Goal: Task Accomplishment & Management: Manage account settings

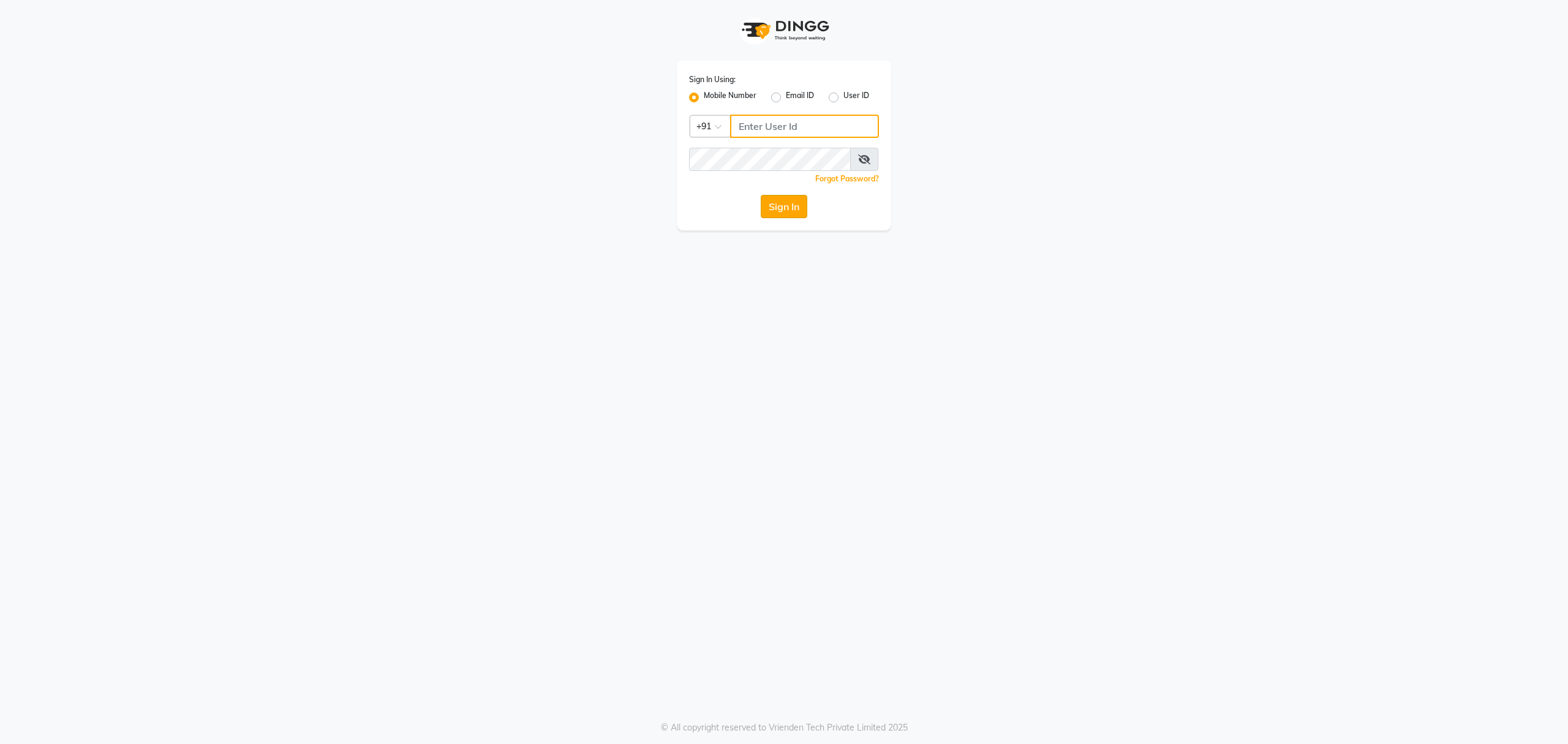
type input "8010688556"
click at [788, 217] on button "Sign In" at bounding box center [784, 206] width 47 height 23
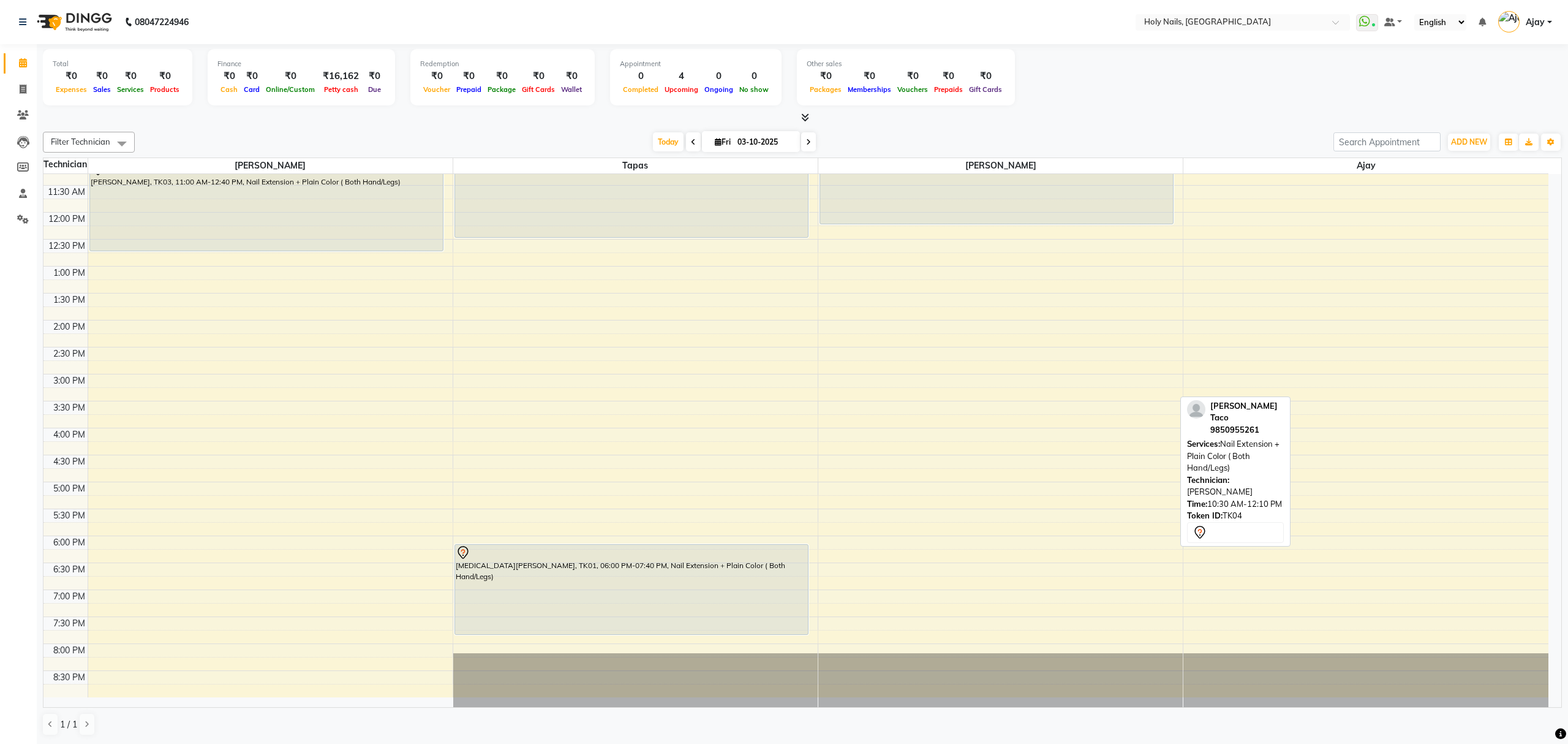
scroll to position [178, 0]
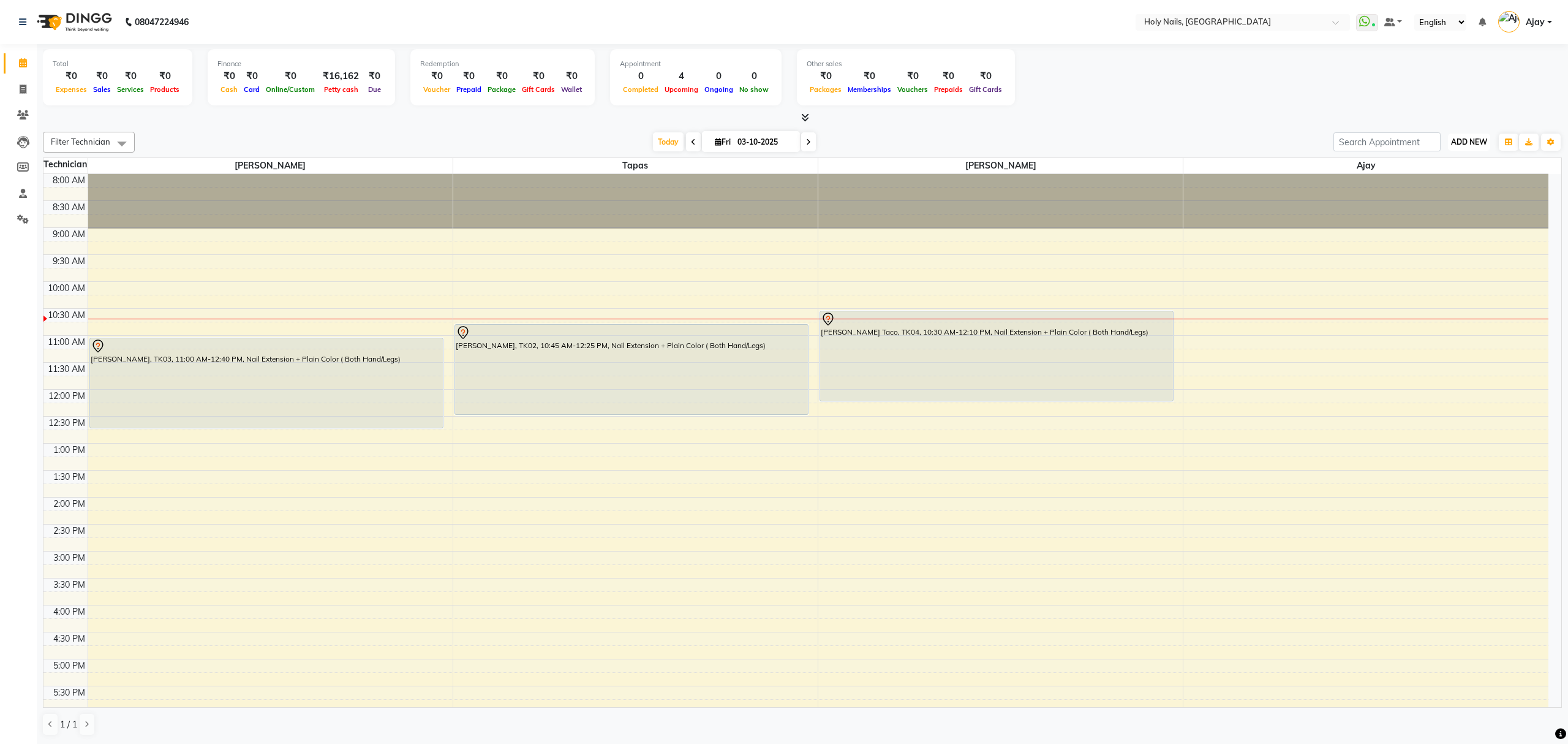
click at [1483, 141] on span "ADD NEW" at bounding box center [1469, 142] width 36 height 9
click at [1427, 192] on link "Add Expense" at bounding box center [1442, 198] width 97 height 16
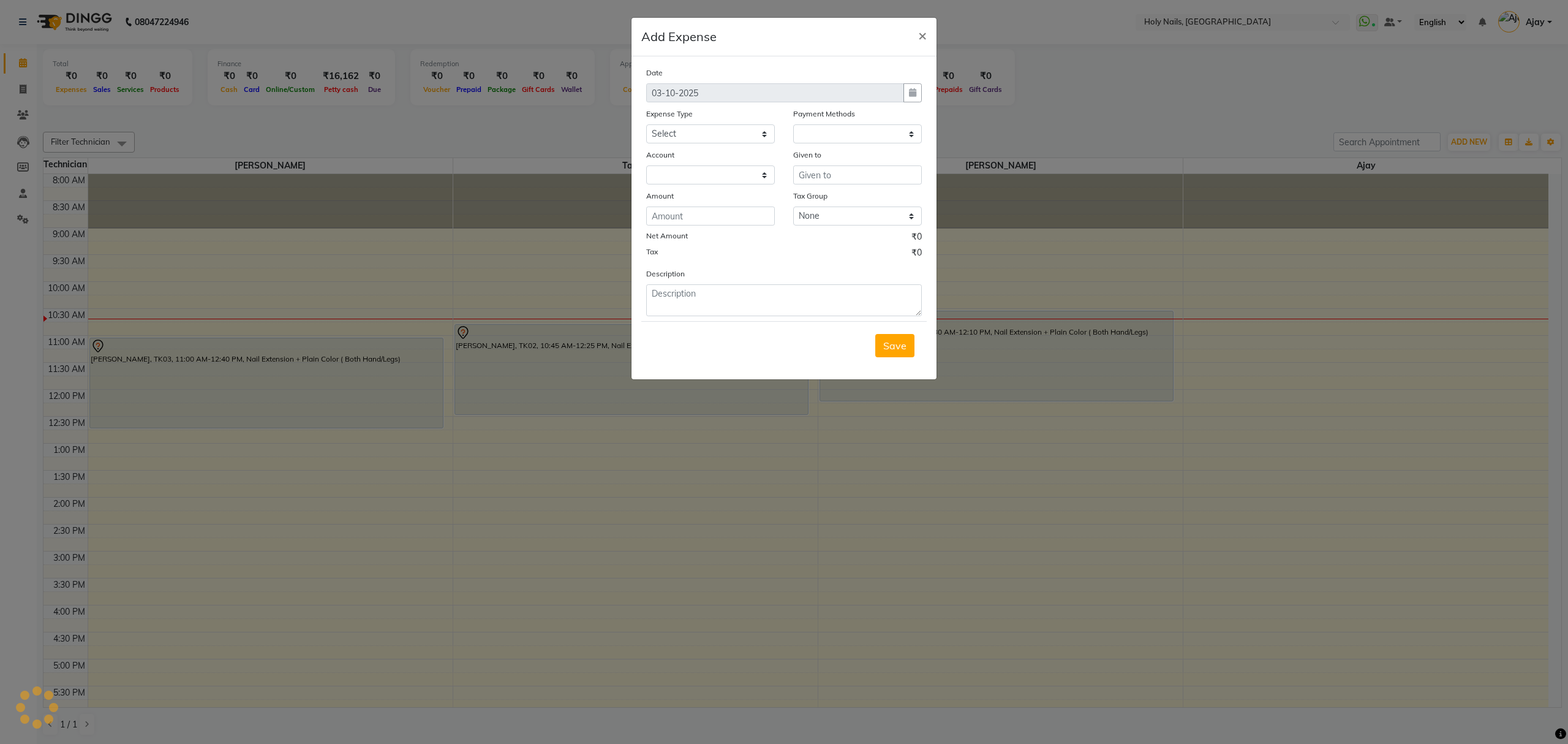
select select "1"
select select "5048"
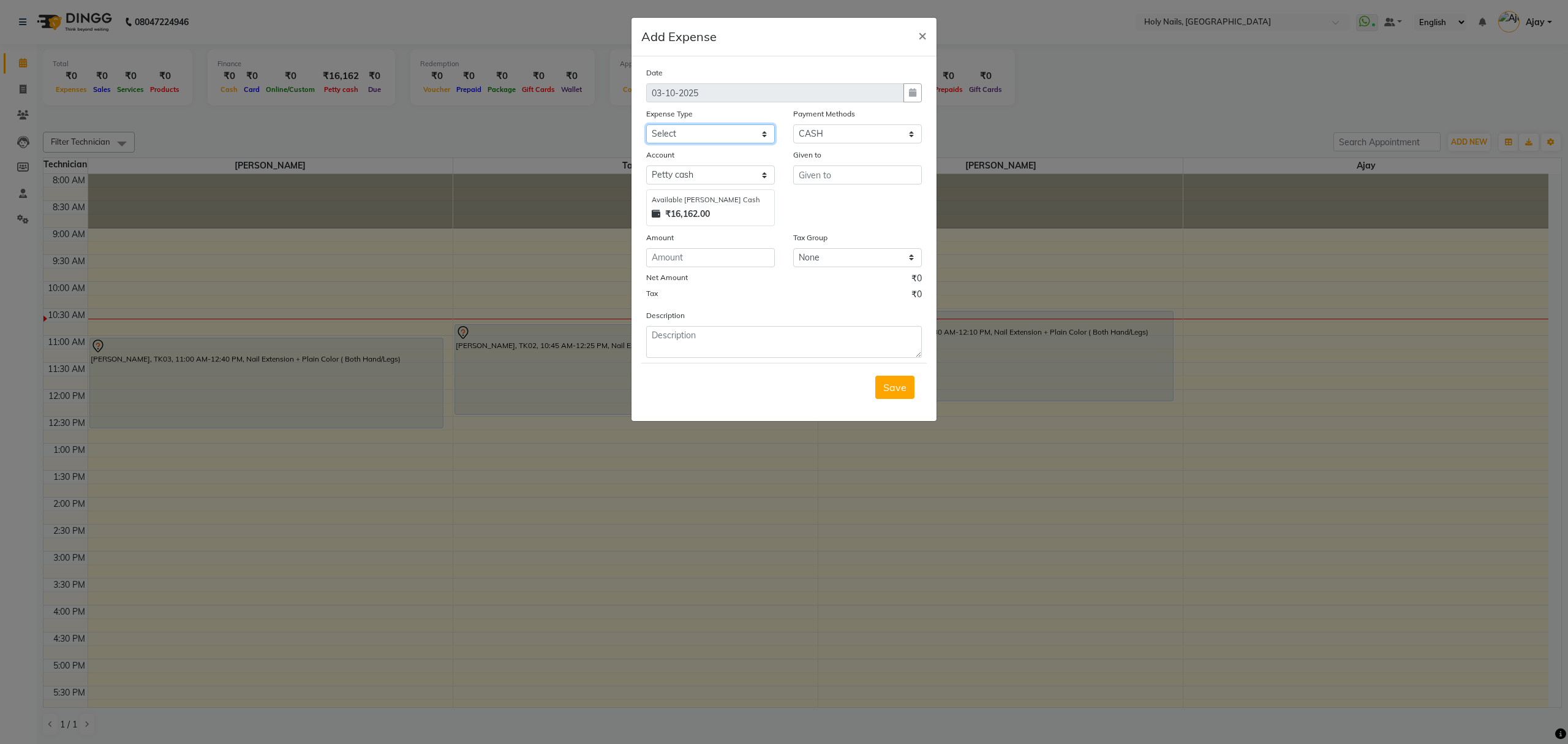
click at [769, 136] on select "Select Advance Salary Bank charges Car maintenance Cash transfer to bank Cash t…" at bounding box center [710, 134] width 129 height 19
select select "10592"
click at [647, 124] on select "Select Advance Salary Bank charges Car maintenance Cash transfer to bank Cash t…" at bounding box center [710, 134] width 129 height 19
click at [843, 169] on input "text" at bounding box center [858, 175] width 129 height 19
click at [837, 197] on ngb-highlight "V ishwajeet" at bounding box center [835, 200] width 52 height 12
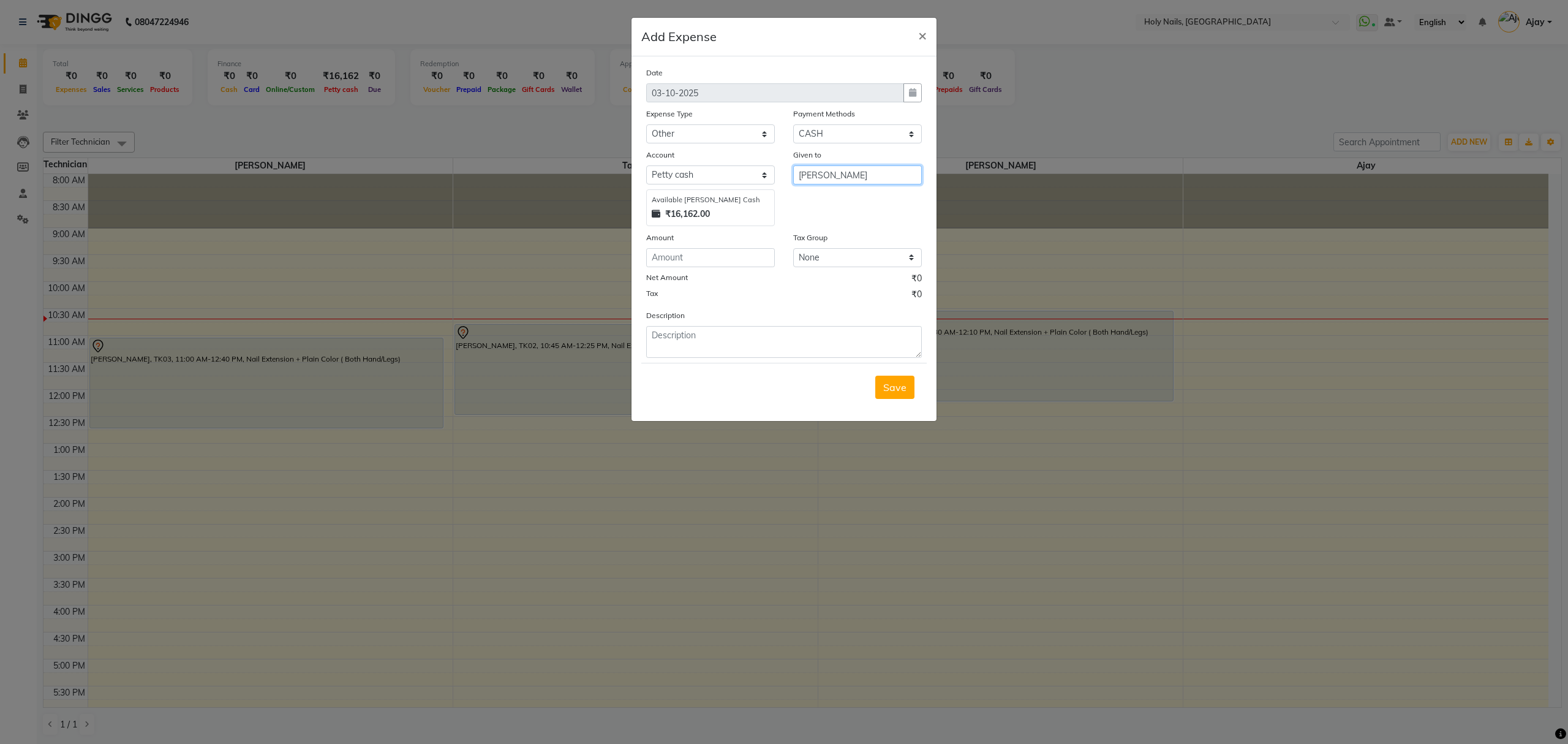
type input "[PERSON_NAME]"
click at [748, 248] on input "number" at bounding box center [710, 258] width 129 height 19
type input "470"
click at [750, 333] on textarea at bounding box center [784, 342] width 276 height 32
type textarea "Flour , Mala, Modak, Haldi Kum Kum"
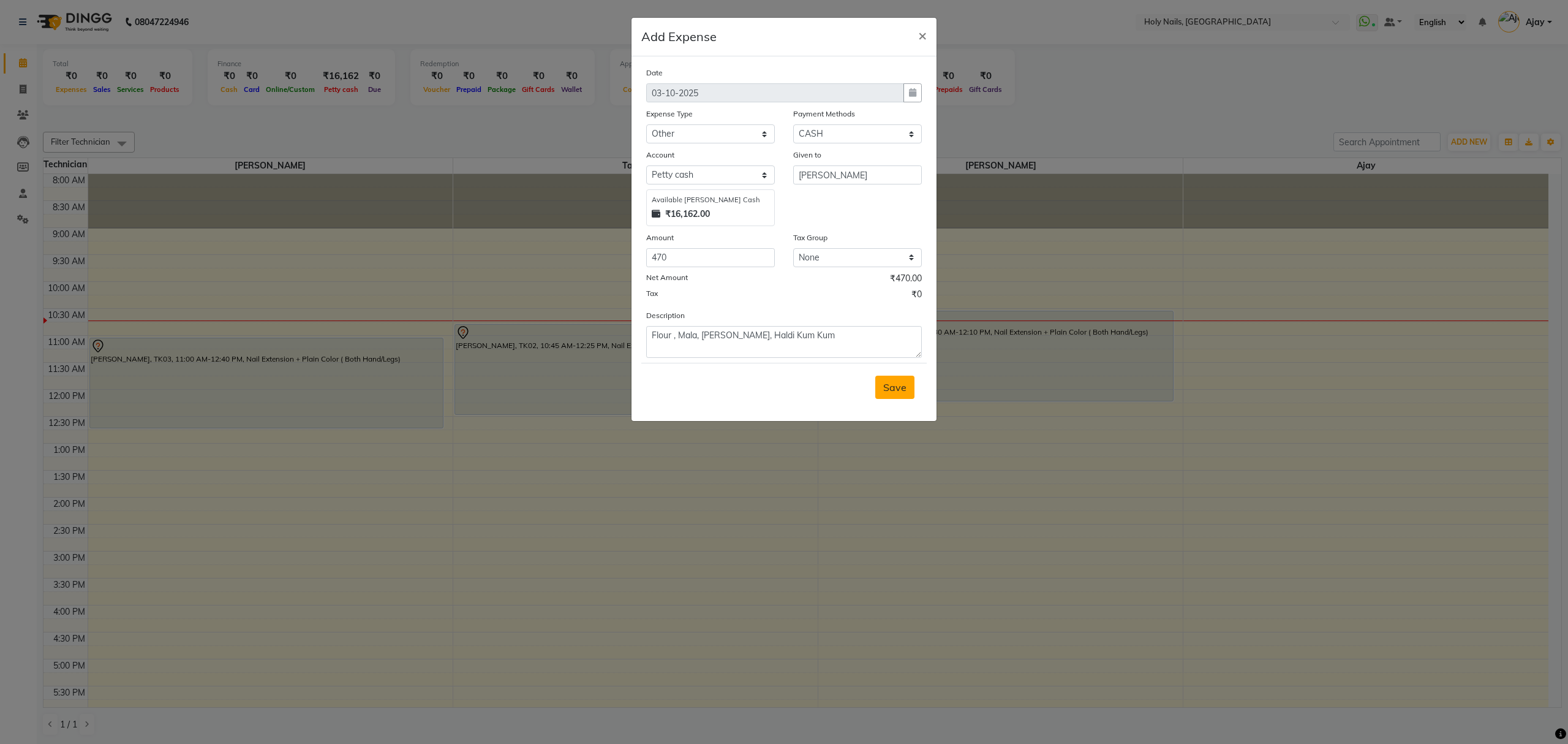
click at [901, 384] on span "Save" at bounding box center [895, 387] width 23 height 12
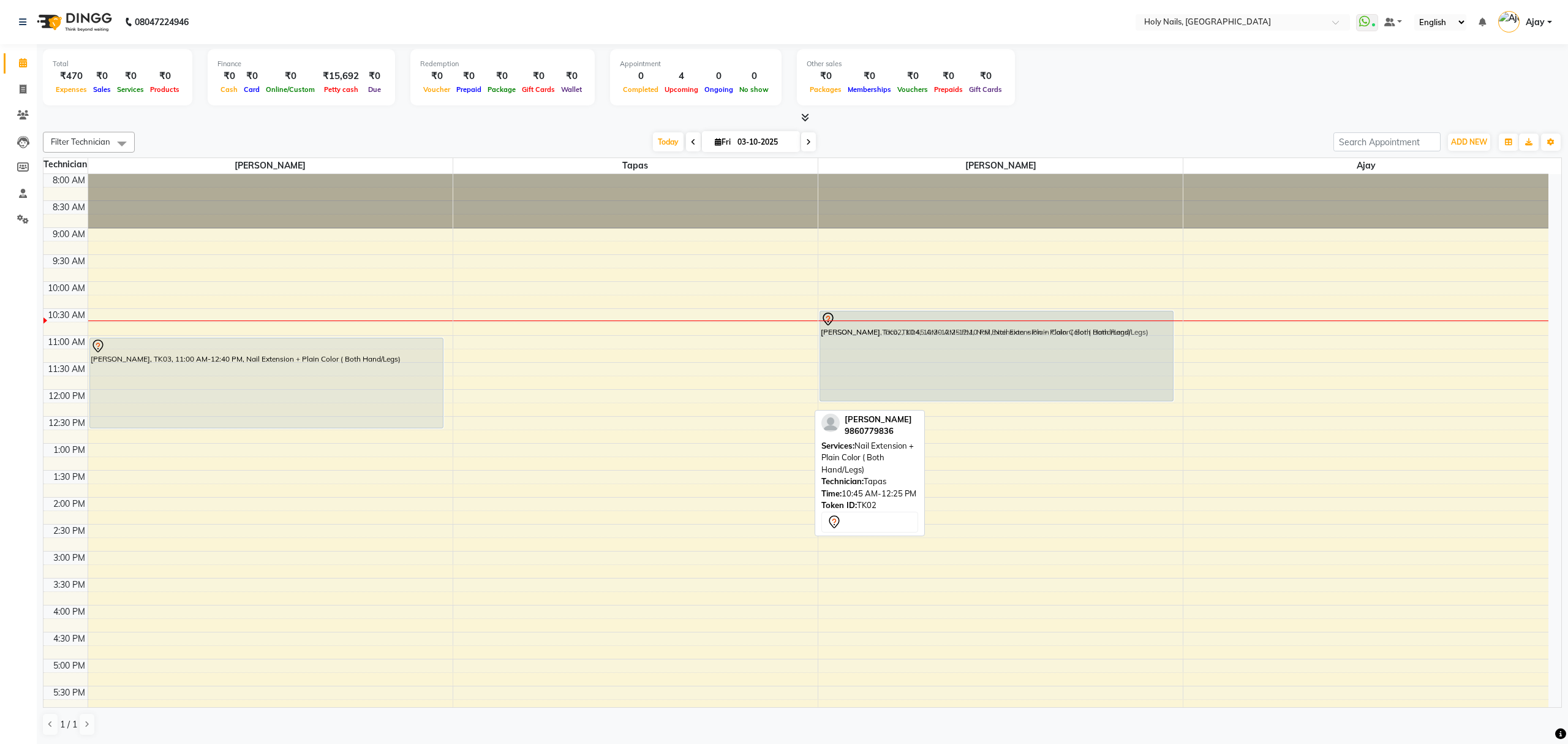
drag, startPoint x: 633, startPoint y: 376, endPoint x: 1050, endPoint y: 364, distance: 417.2
click at [1050, 364] on tr "Neetal Chaudhary, TK03, 11:00 AM-12:40 PM, Nail Extension + Plain Color ( Both …" at bounding box center [796, 524] width 1505 height 700
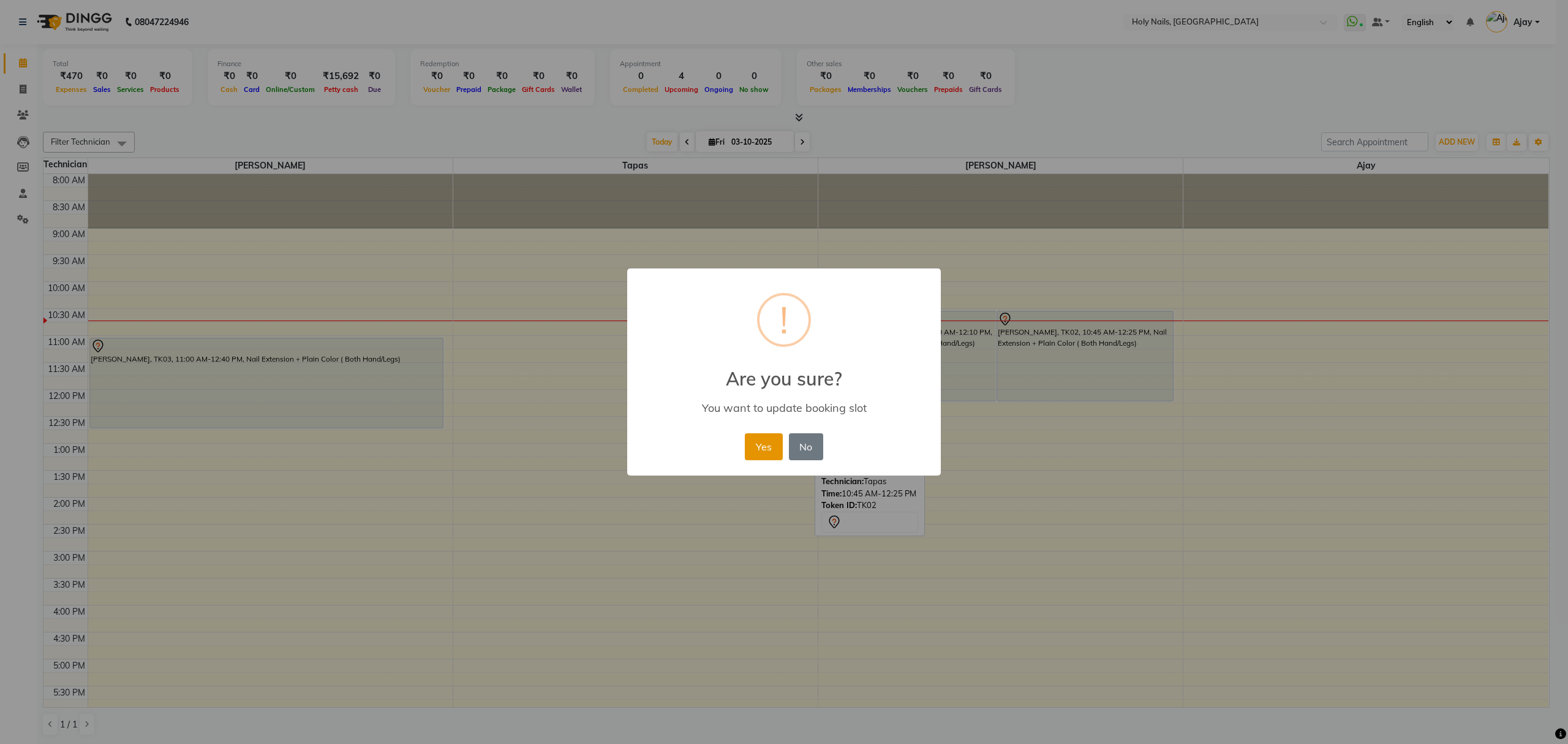
click at [756, 454] on button "Yes" at bounding box center [763, 447] width 37 height 27
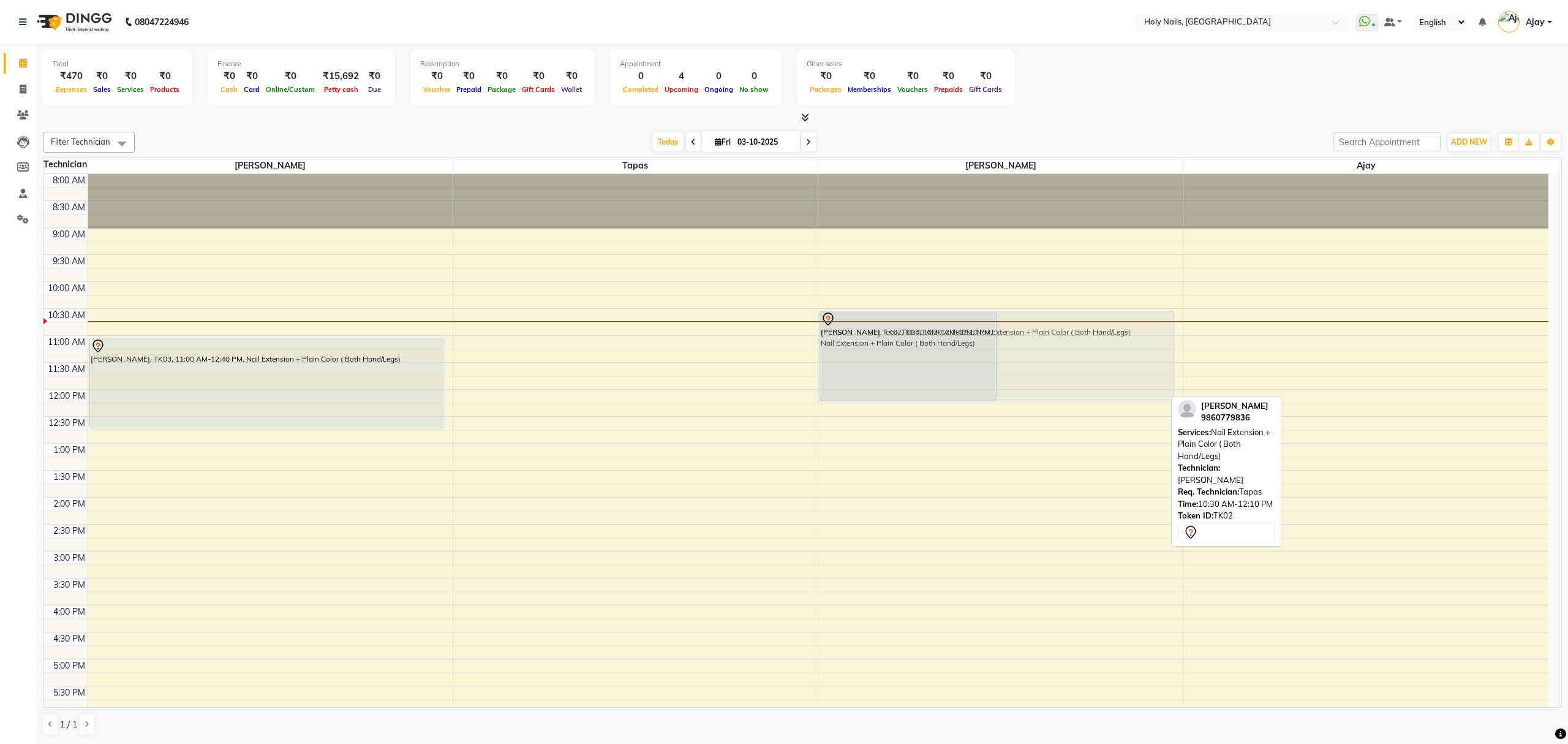
drag, startPoint x: 1043, startPoint y: 366, endPoint x: 1005, endPoint y: 366, distance: 38.0
click at [1005, 366] on div "Niddhi Taco, TK04, 10:30 AM-12:10 PM, Nail Extension + Plain Color ( Both Hand/…" at bounding box center [1000, 524] width 364 height 700
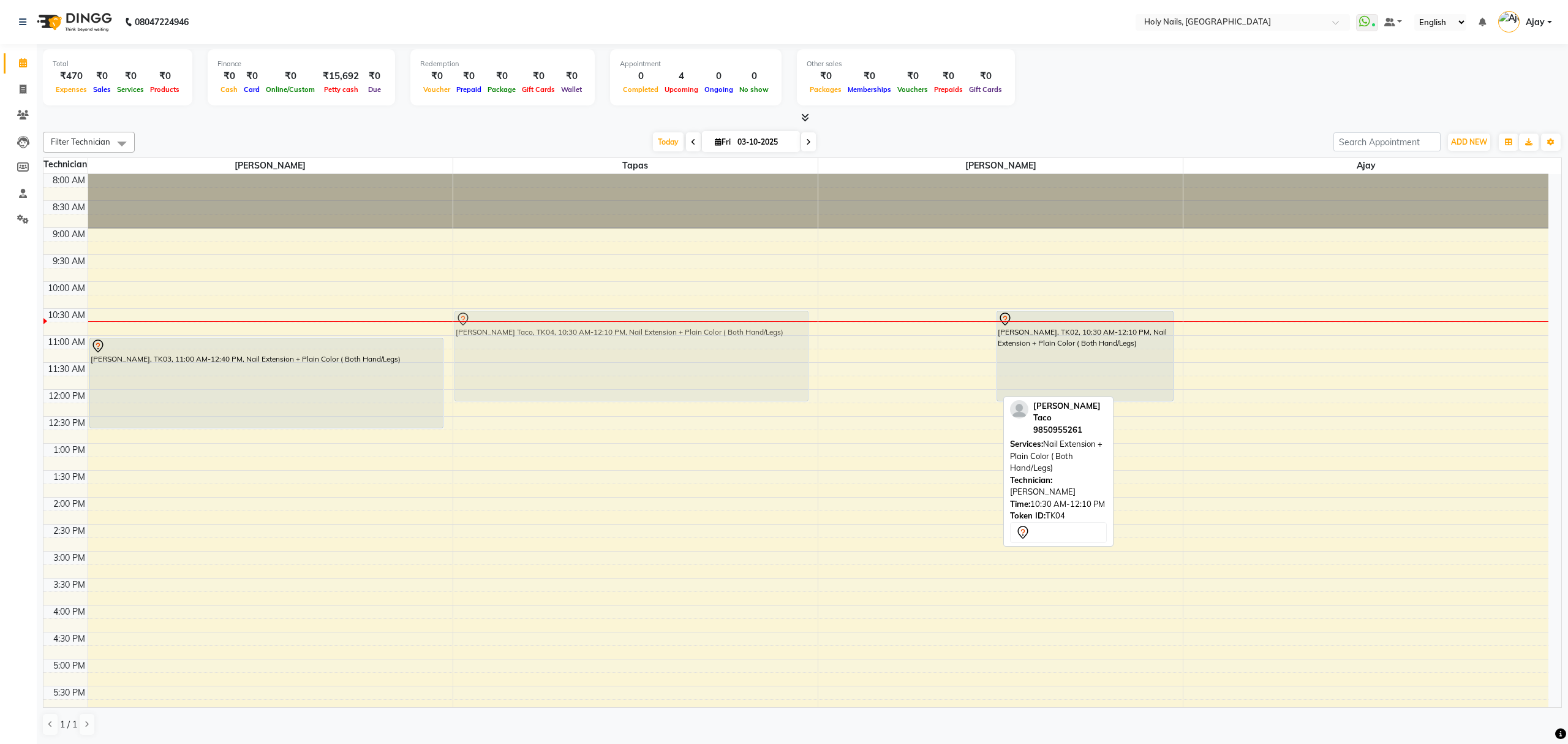
drag, startPoint x: 892, startPoint y: 375, endPoint x: 752, endPoint y: 372, distance: 140.0
click at [752, 372] on tr "Neetal Chaudhary, TK03, 11:00 AM-12:40 PM, Nail Extension + Plain Color ( Both …" at bounding box center [796, 524] width 1505 height 700
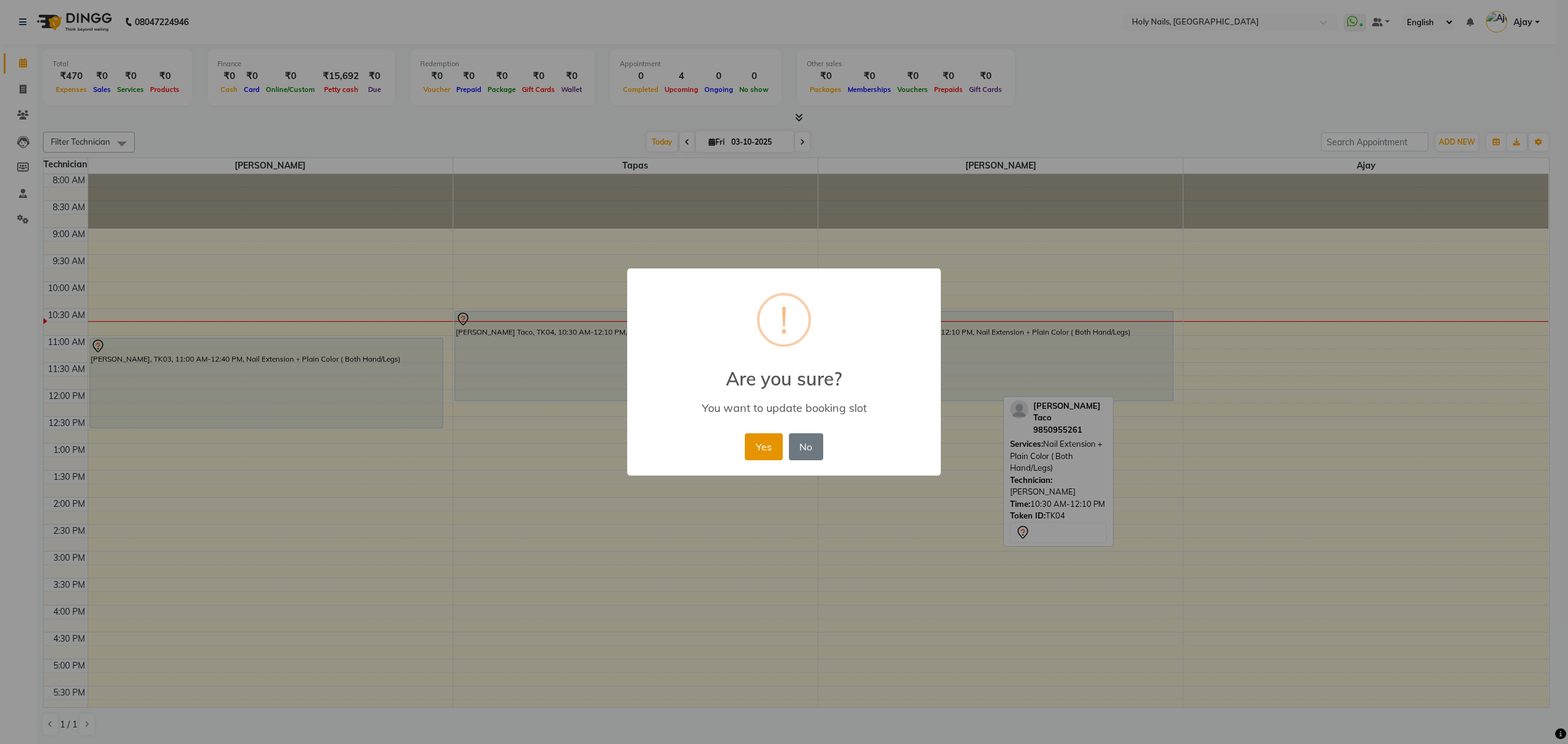
click at [772, 448] on button "Yes" at bounding box center [763, 447] width 37 height 27
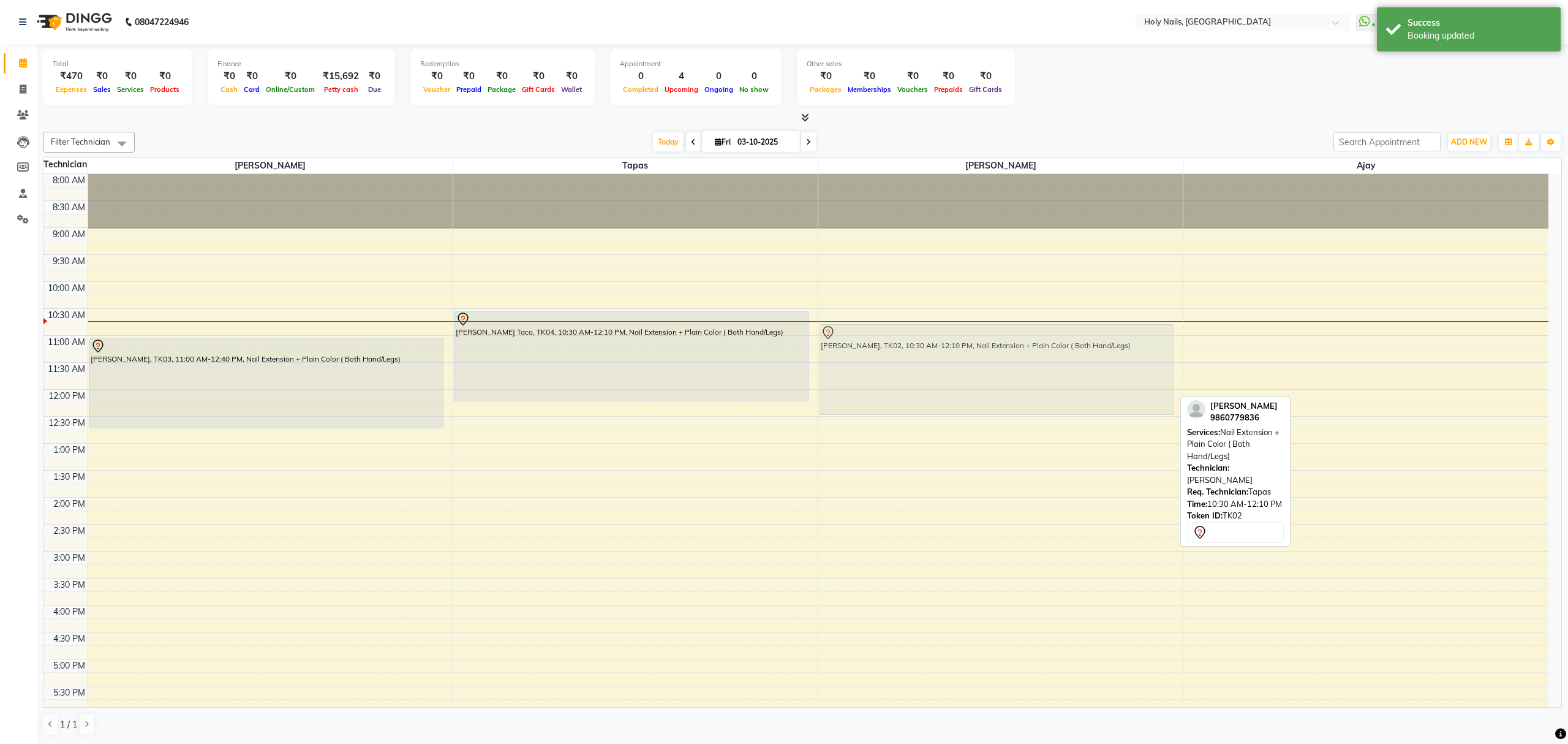
drag, startPoint x: 940, startPoint y: 381, endPoint x: 940, endPoint y: 388, distance: 7.0
click at [940, 388] on div "Shubhangi, TK02, 10:30 AM-12:10 PM, Nail Extension + Plain Color ( Both Hand/Le…" at bounding box center [1000, 524] width 364 height 700
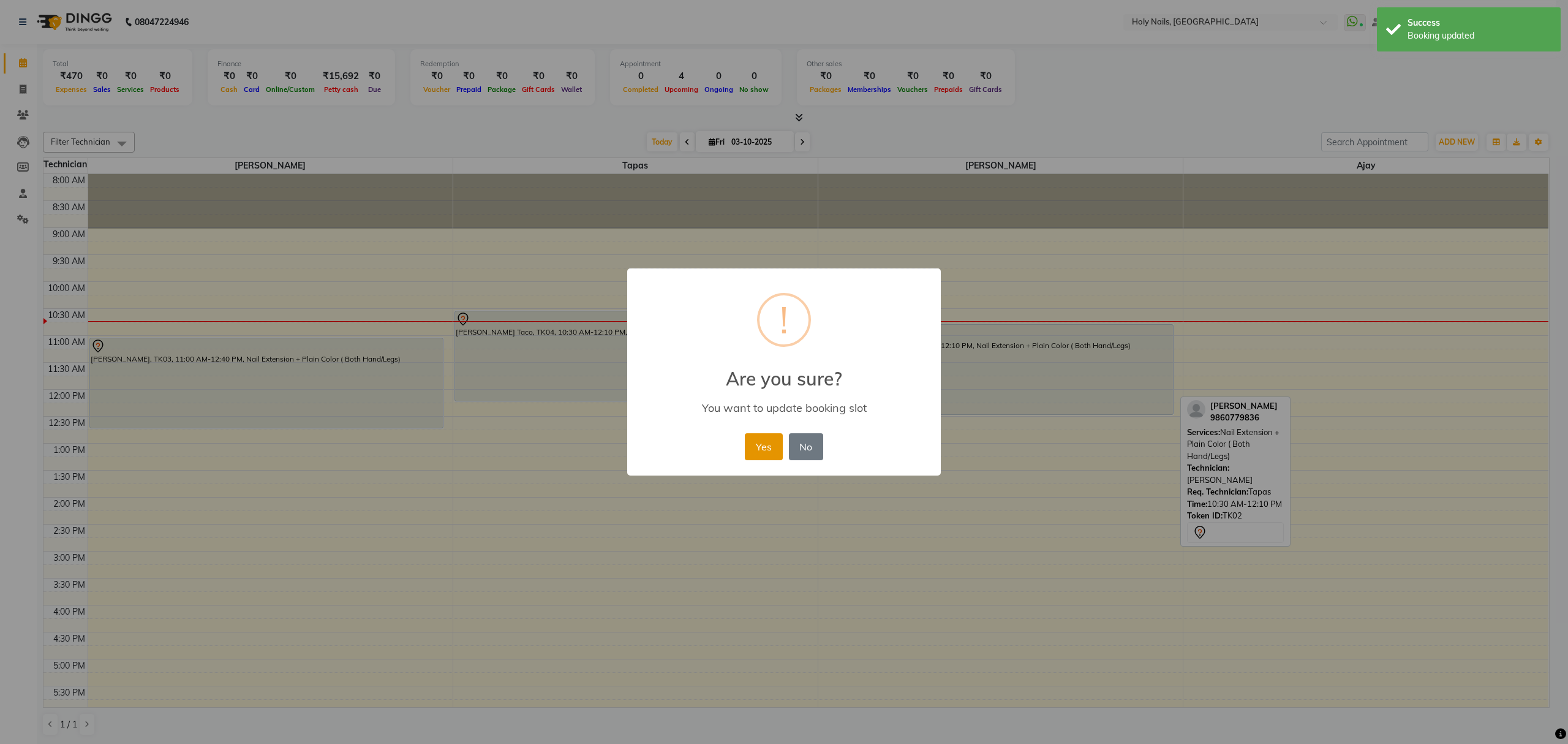
click at [761, 453] on button "Yes" at bounding box center [763, 447] width 37 height 27
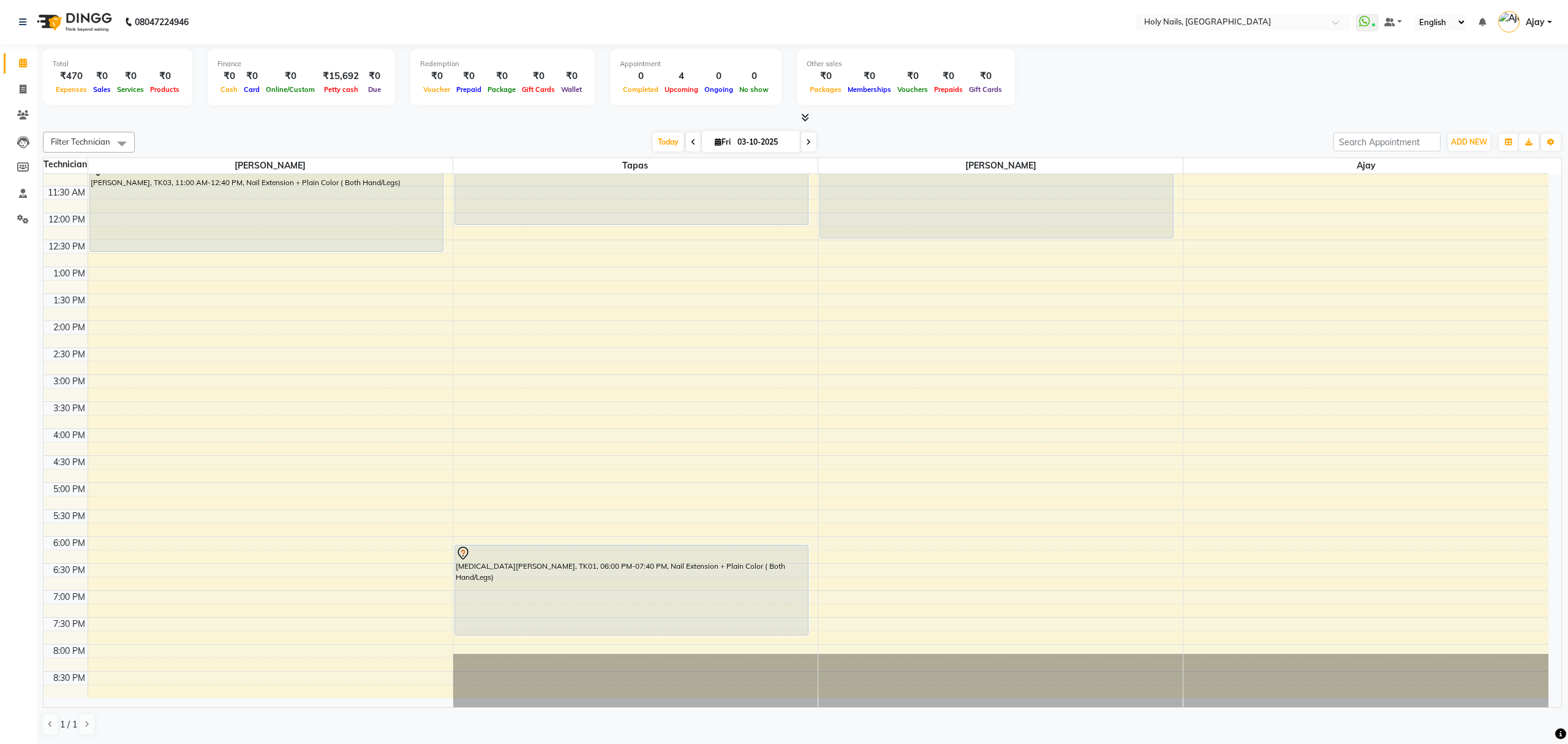
scroll to position [178, 0]
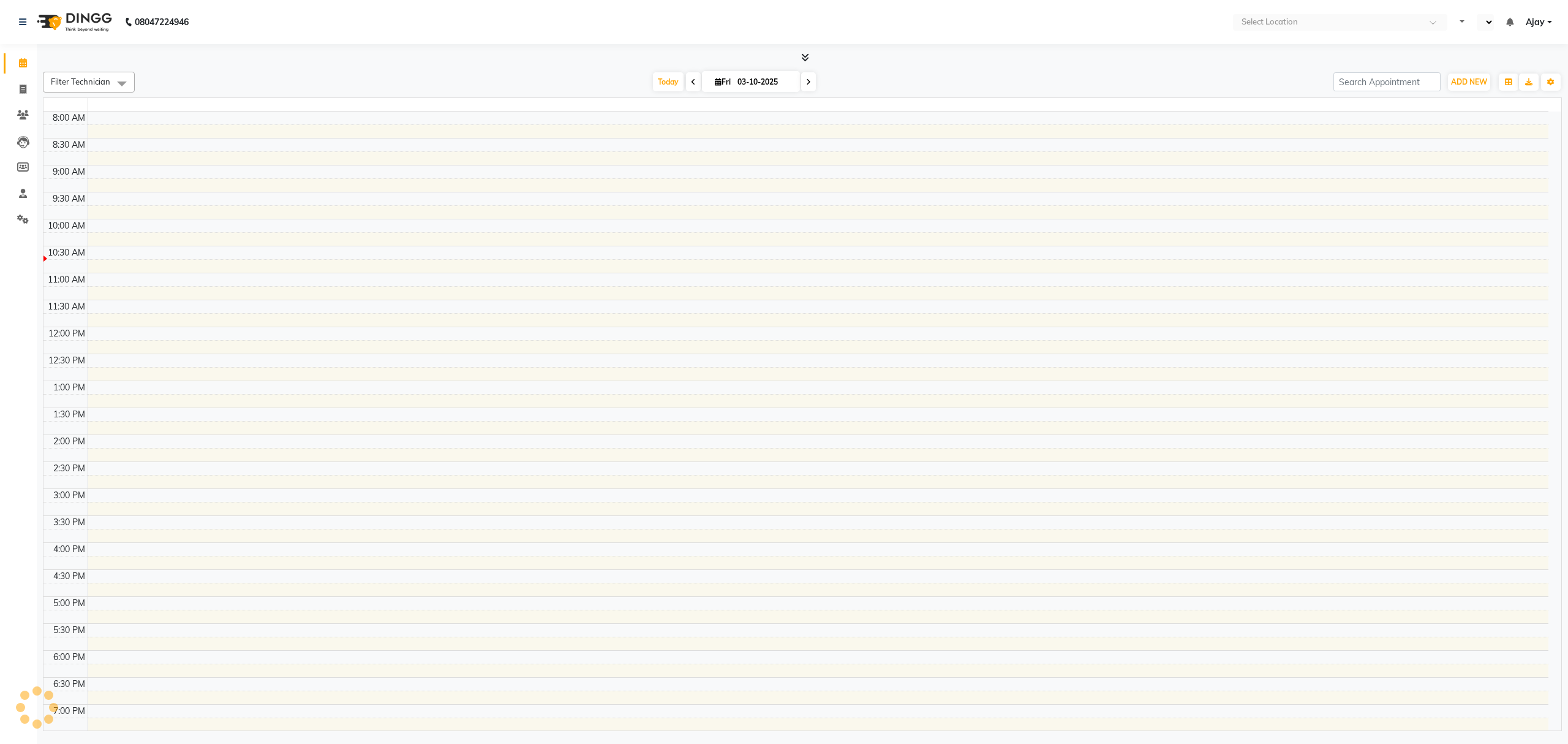
select select "en"
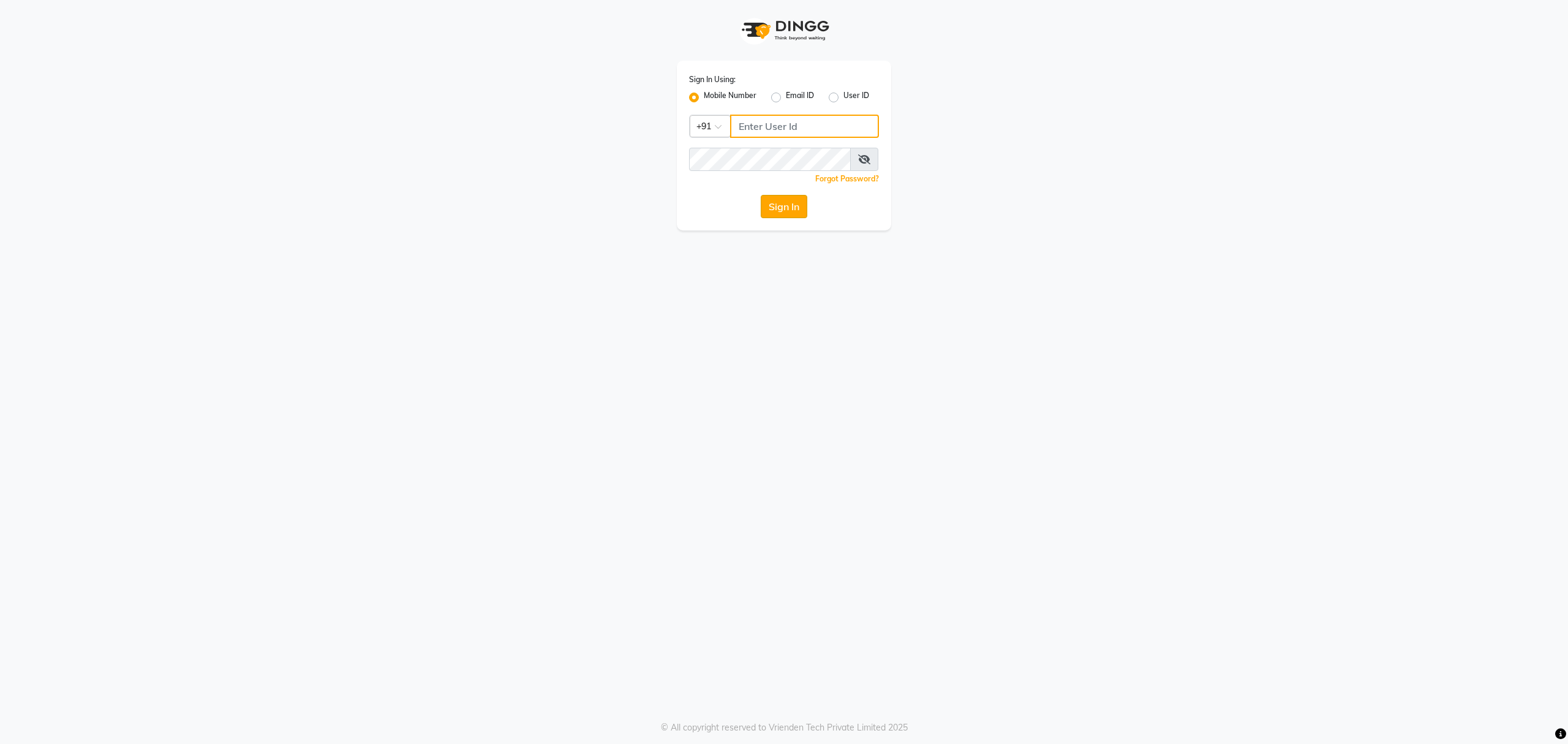
type input "8010688556"
click at [797, 207] on button "Sign In" at bounding box center [784, 206] width 47 height 23
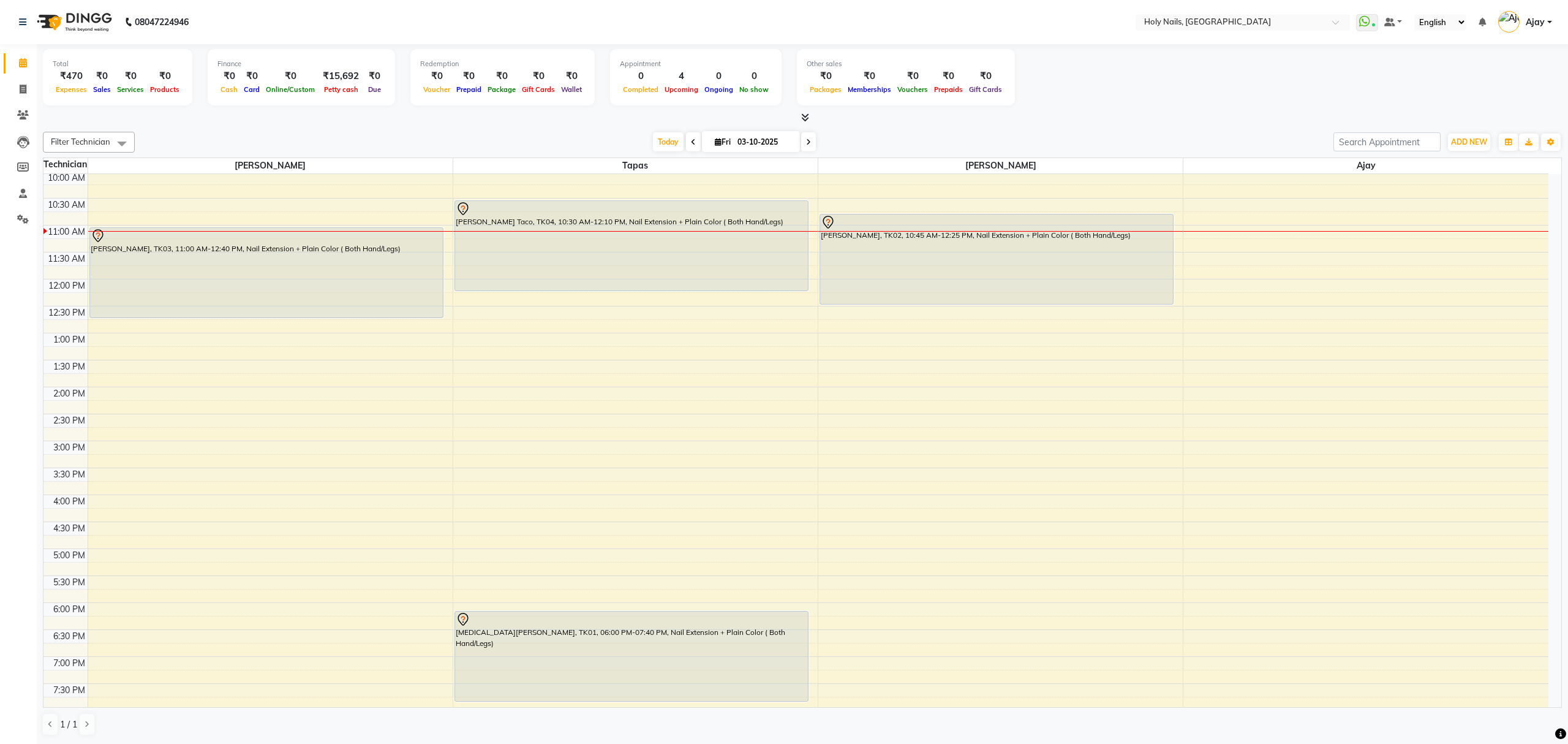
scroll to position [82, 0]
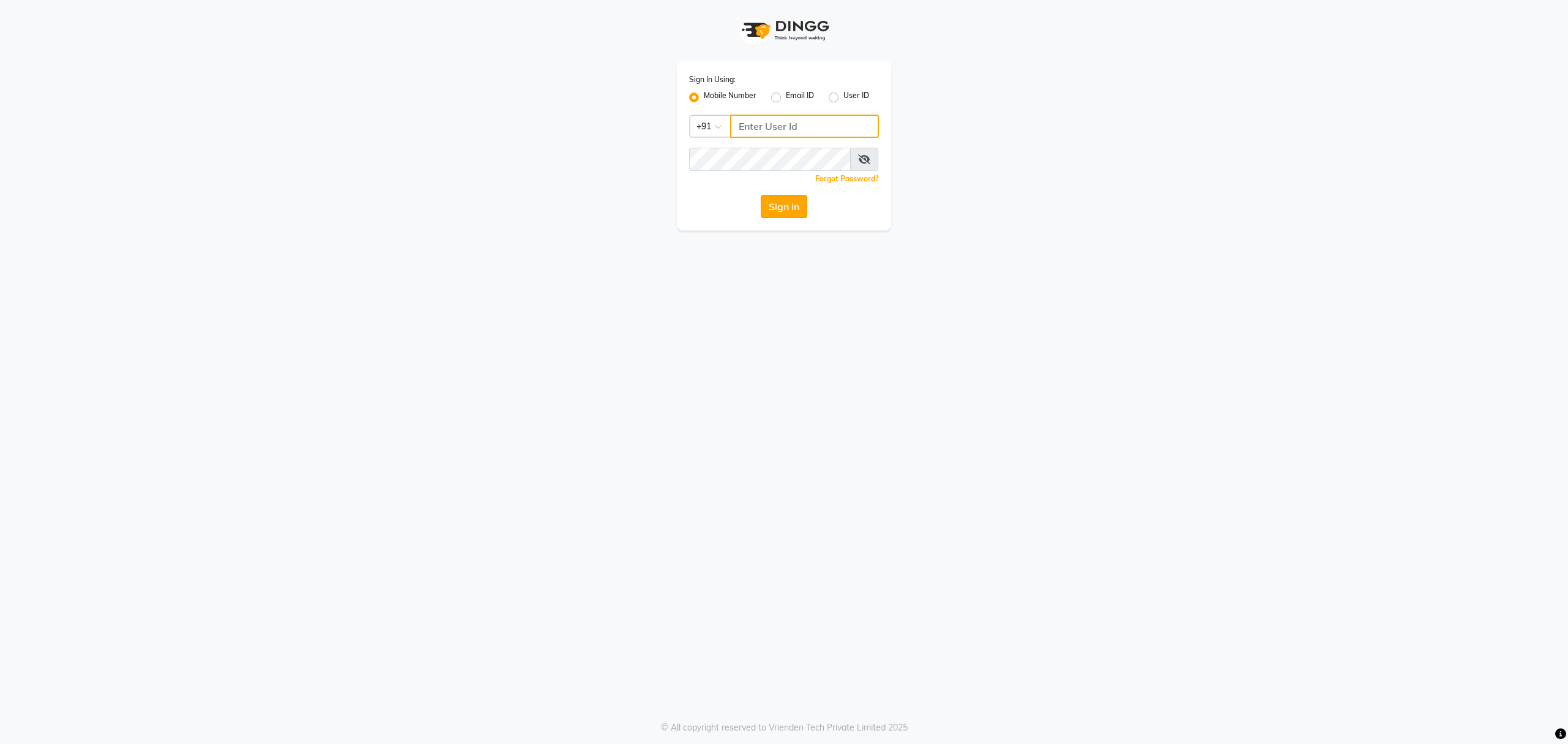
type input "8010688556"
click at [792, 209] on button "Sign In" at bounding box center [784, 206] width 47 height 23
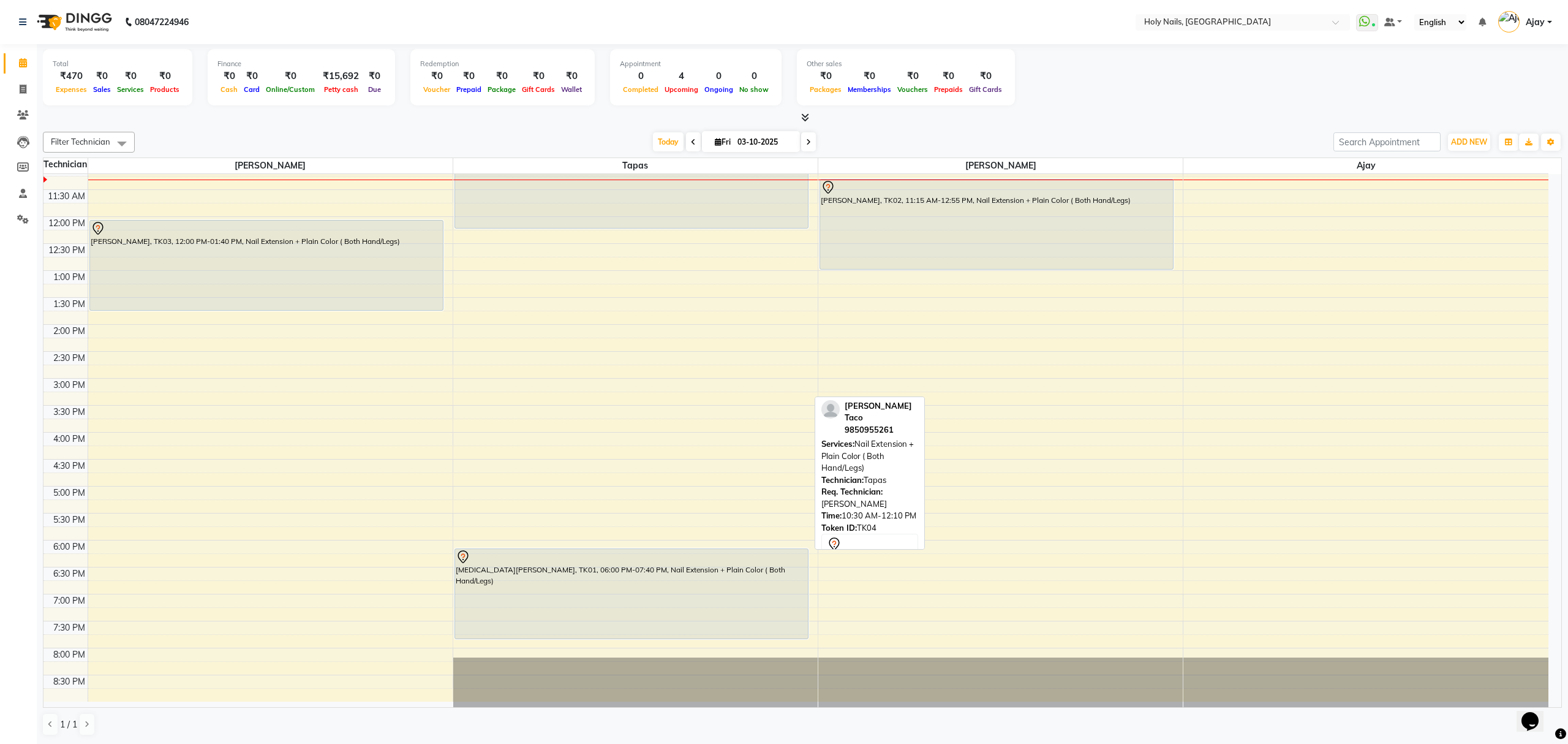
scroll to position [178, 0]
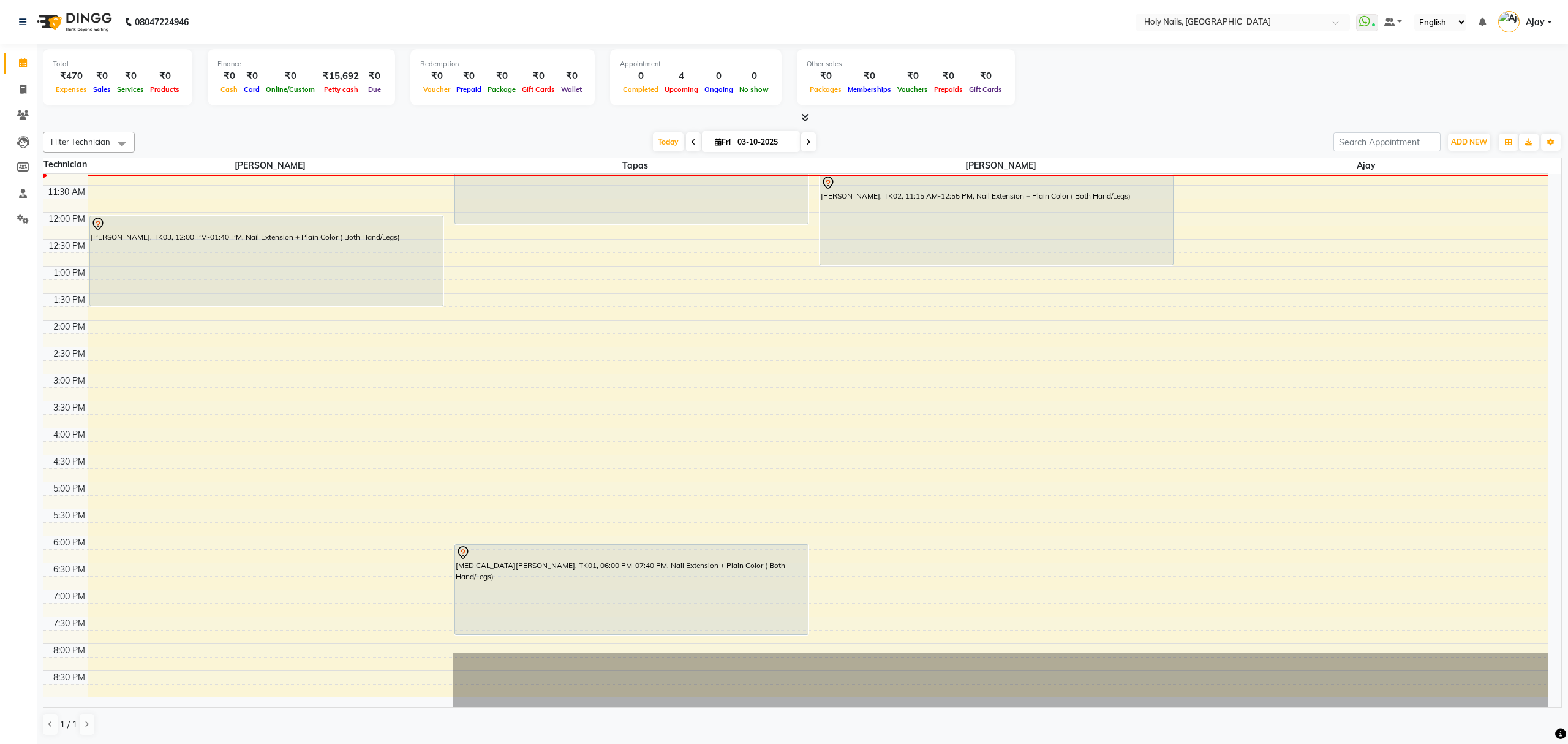
scroll to position [178, 0]
drag, startPoint x: 804, startPoint y: 143, endPoint x: 809, endPoint y: 164, distance: 21.6
click at [806, 145] on icon at bounding box center [809, 142] width 5 height 7
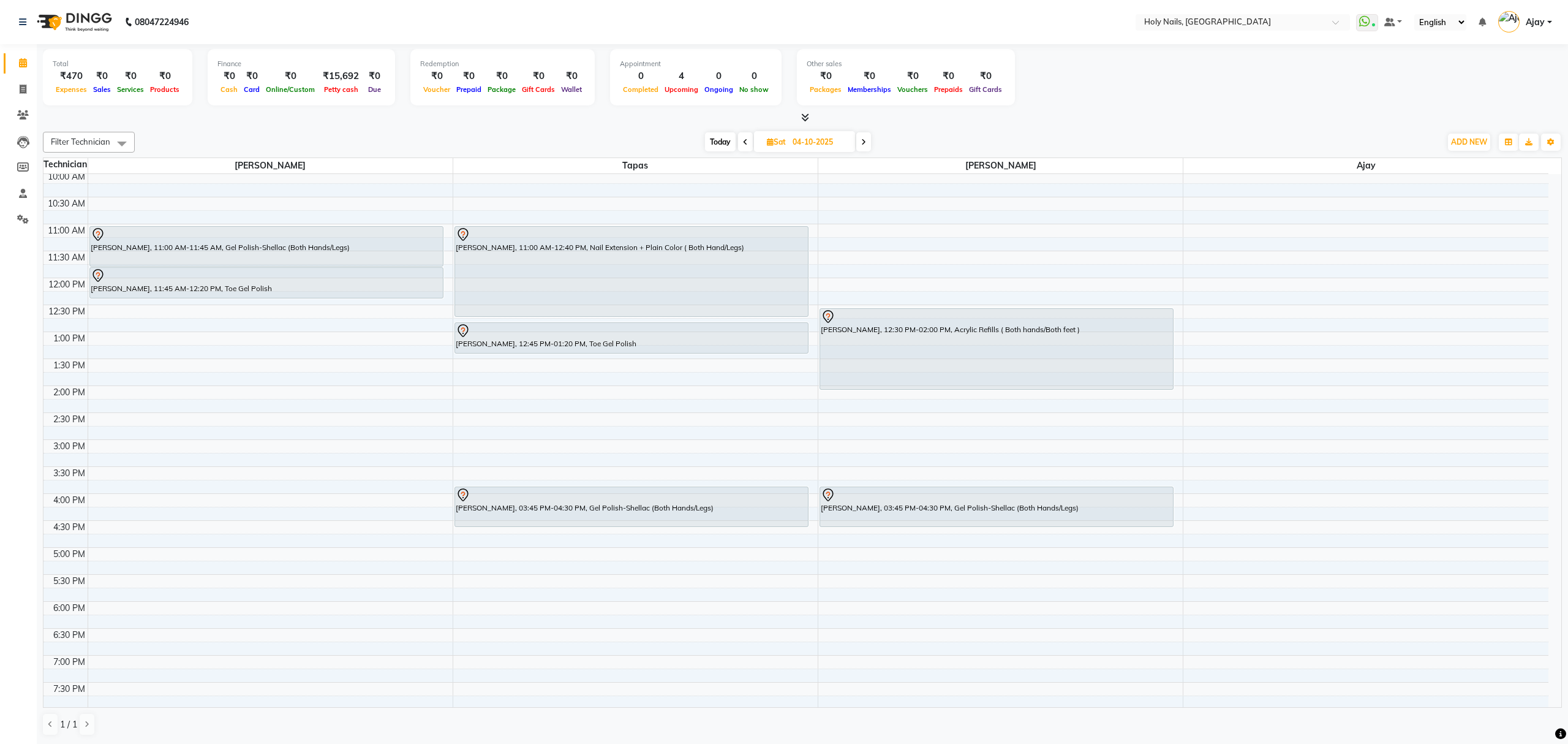
scroll to position [83, 0]
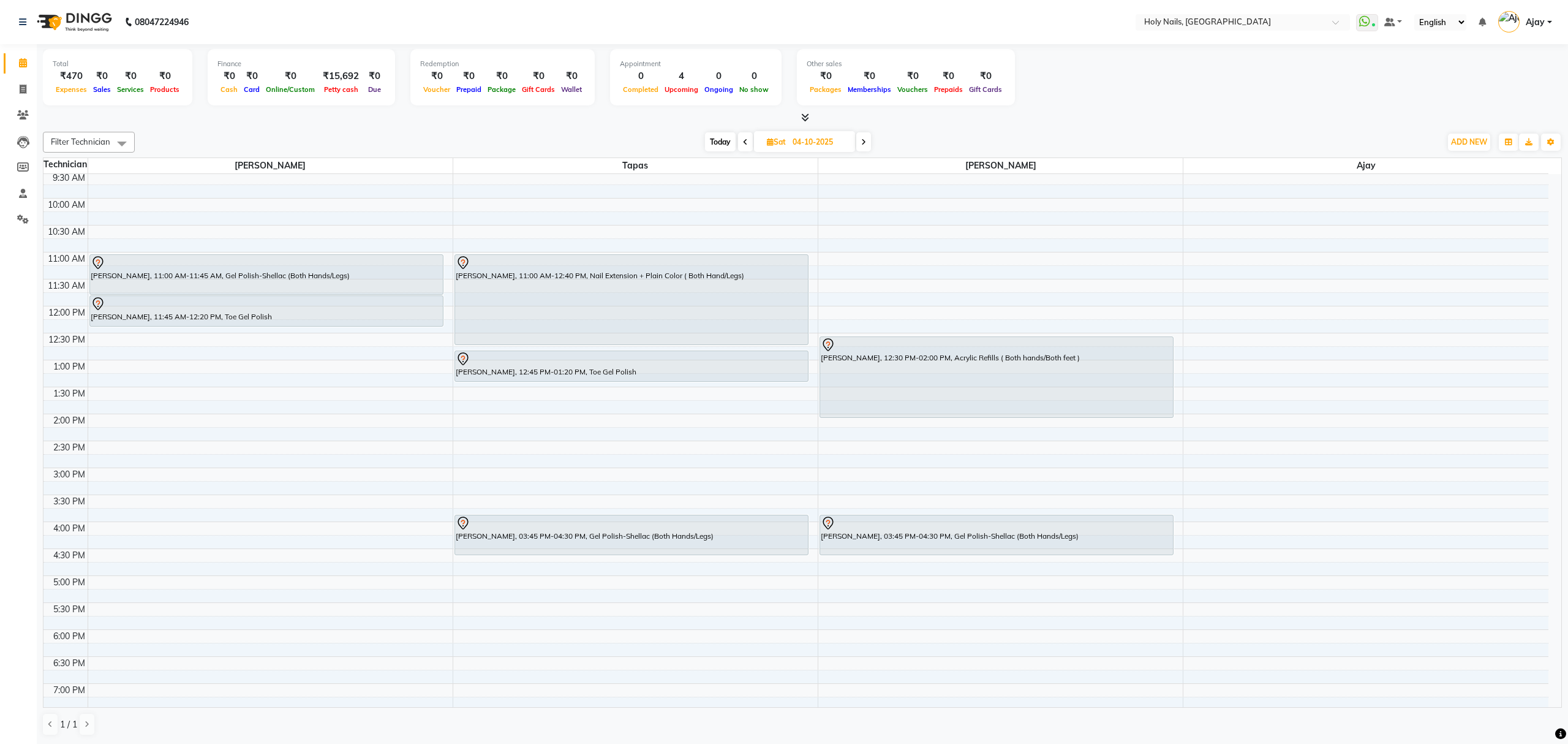
click at [716, 142] on span "Today" at bounding box center [720, 142] width 30 height 19
type input "03-10-2025"
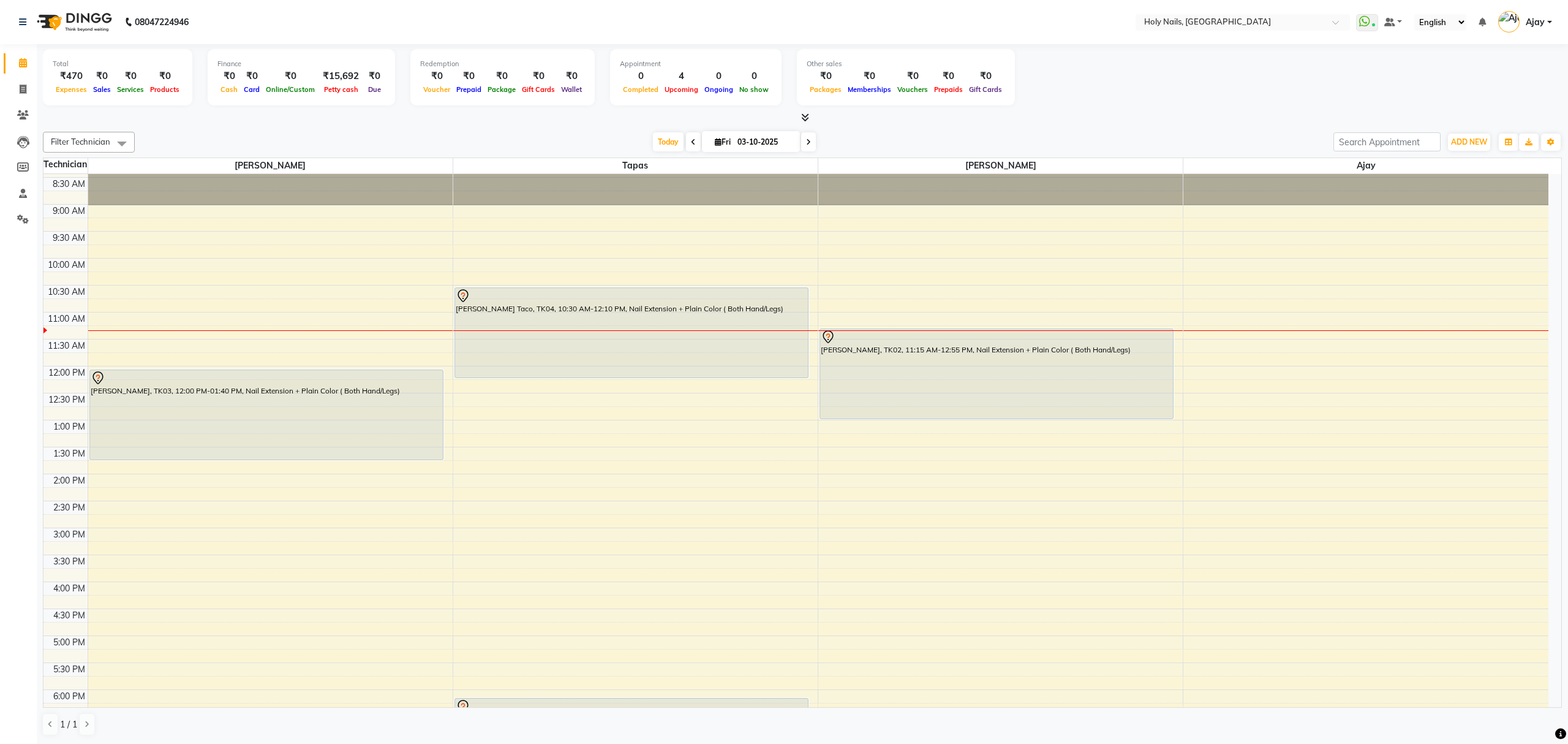
scroll to position [0, 0]
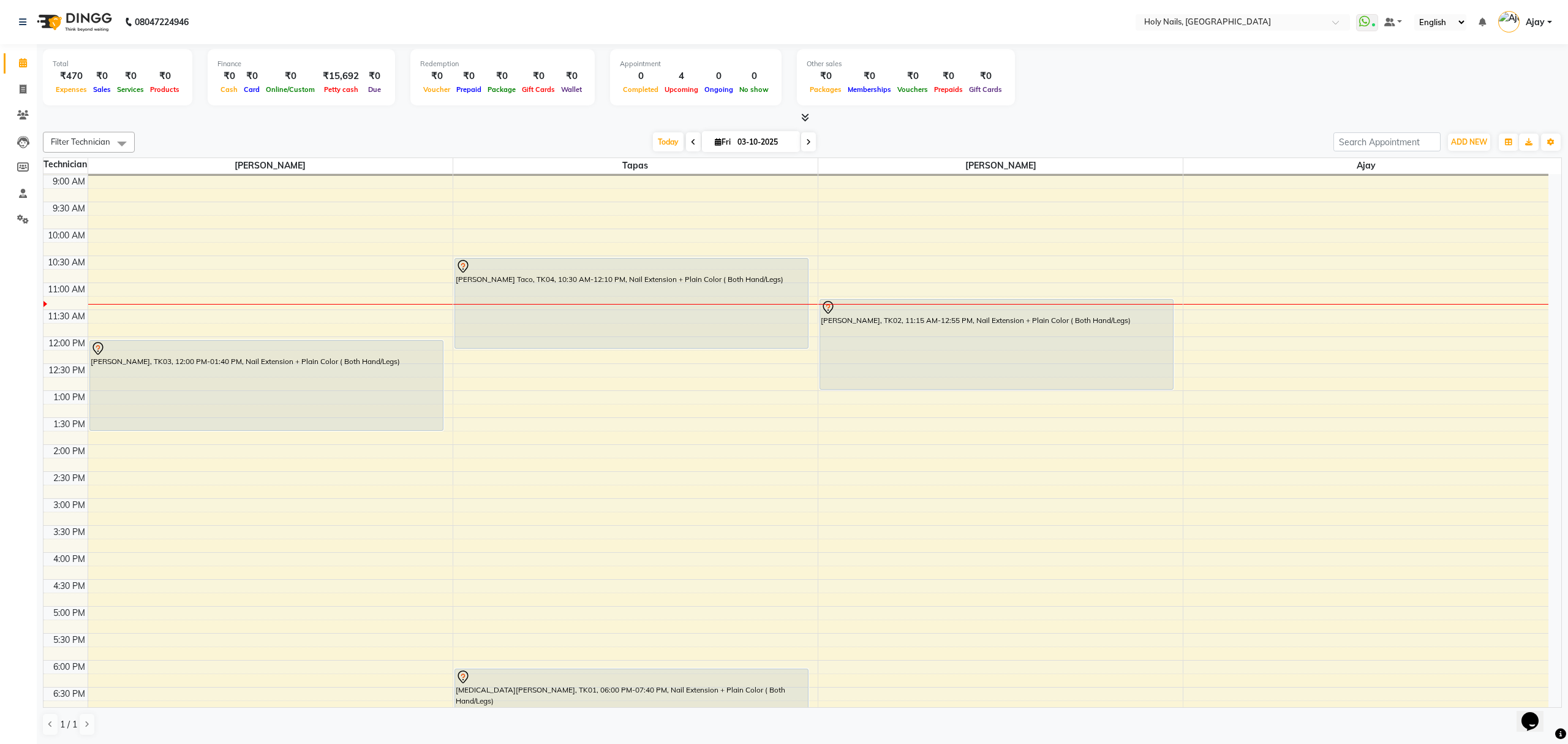
scroll to position [82, 0]
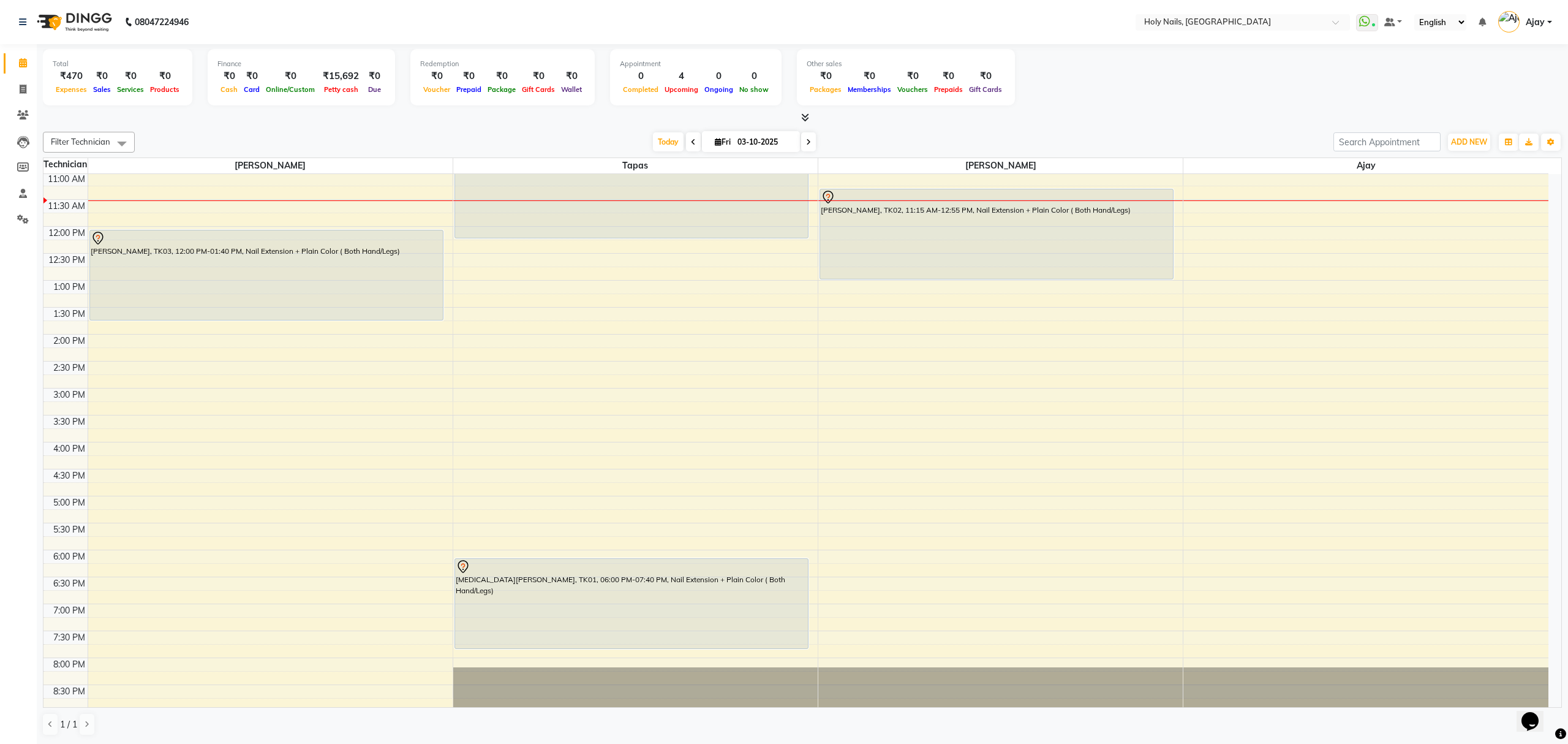
scroll to position [82, 0]
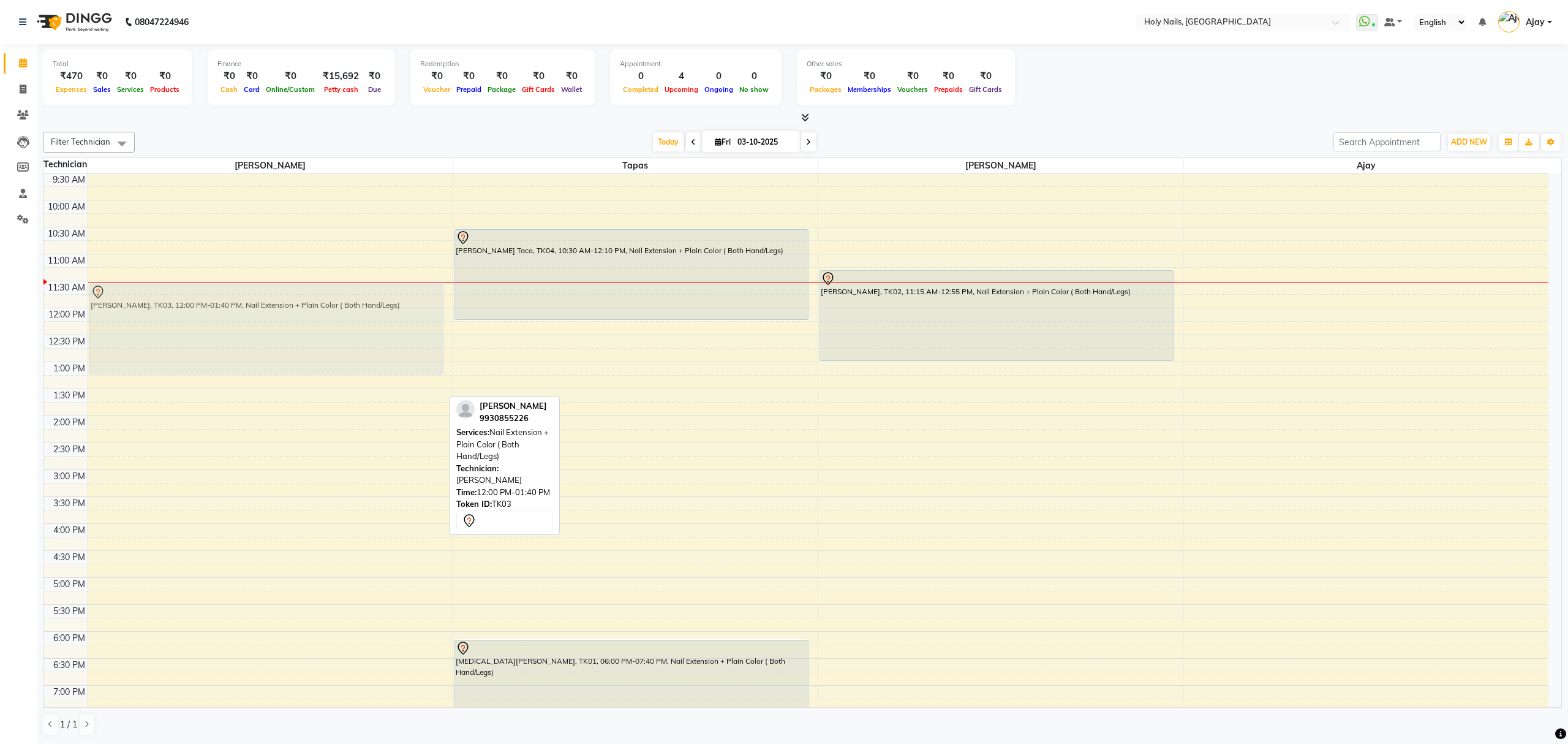
drag, startPoint x: 281, startPoint y: 368, endPoint x: 270, endPoint y: 348, distance: 22.8
click at [280, 348] on div "Neetal Chaudhary, TK03, 12:00 PM-01:40 PM, Nail Extension + Plain Color ( Both …" at bounding box center [270, 442] width 364 height 700
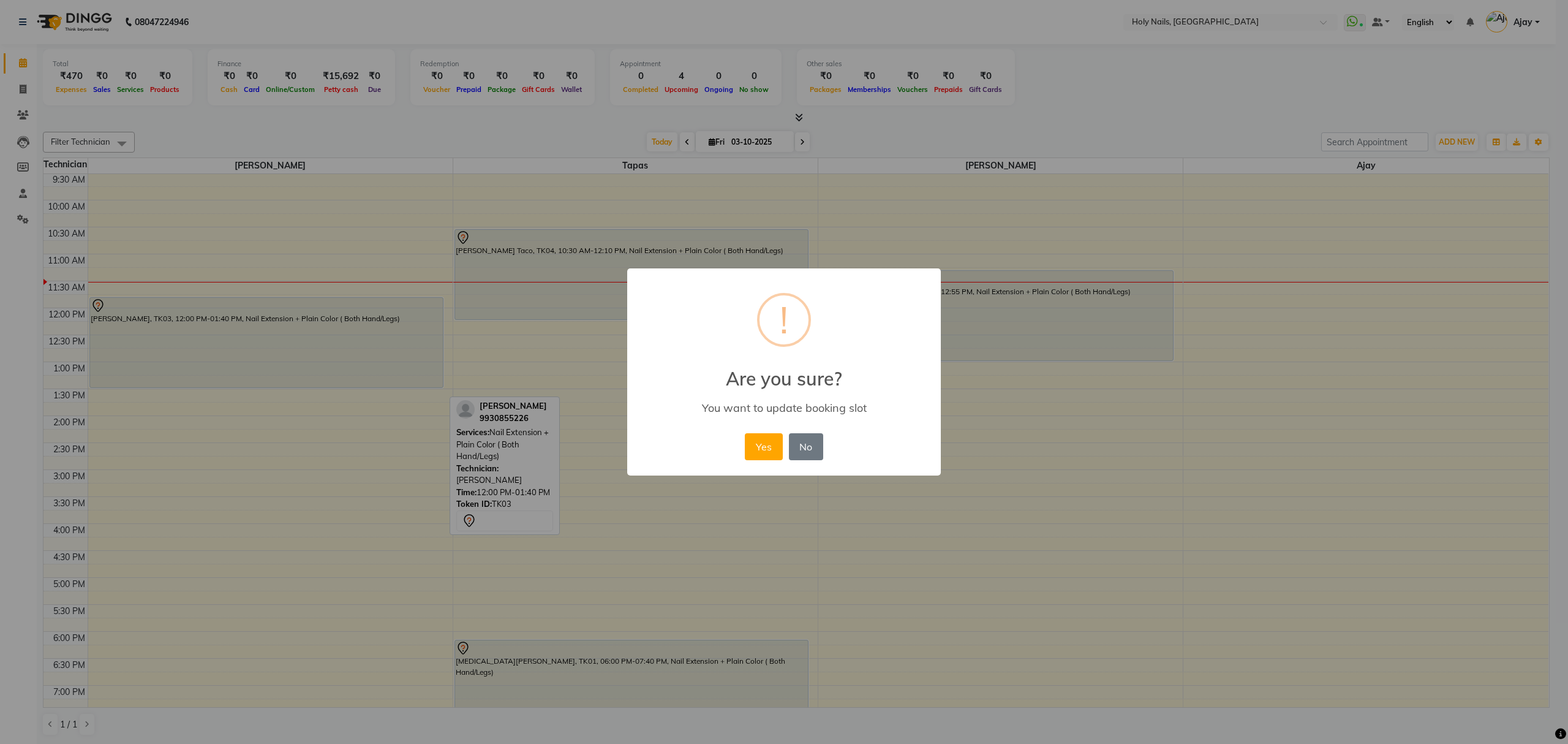
drag, startPoint x: 285, startPoint y: 343, endPoint x: 285, endPoint y: 324, distance: 19.0
click at [285, 324] on div "× ! Are you sure? You want to update booking slot Yes No No" at bounding box center [784, 372] width 1568 height 744
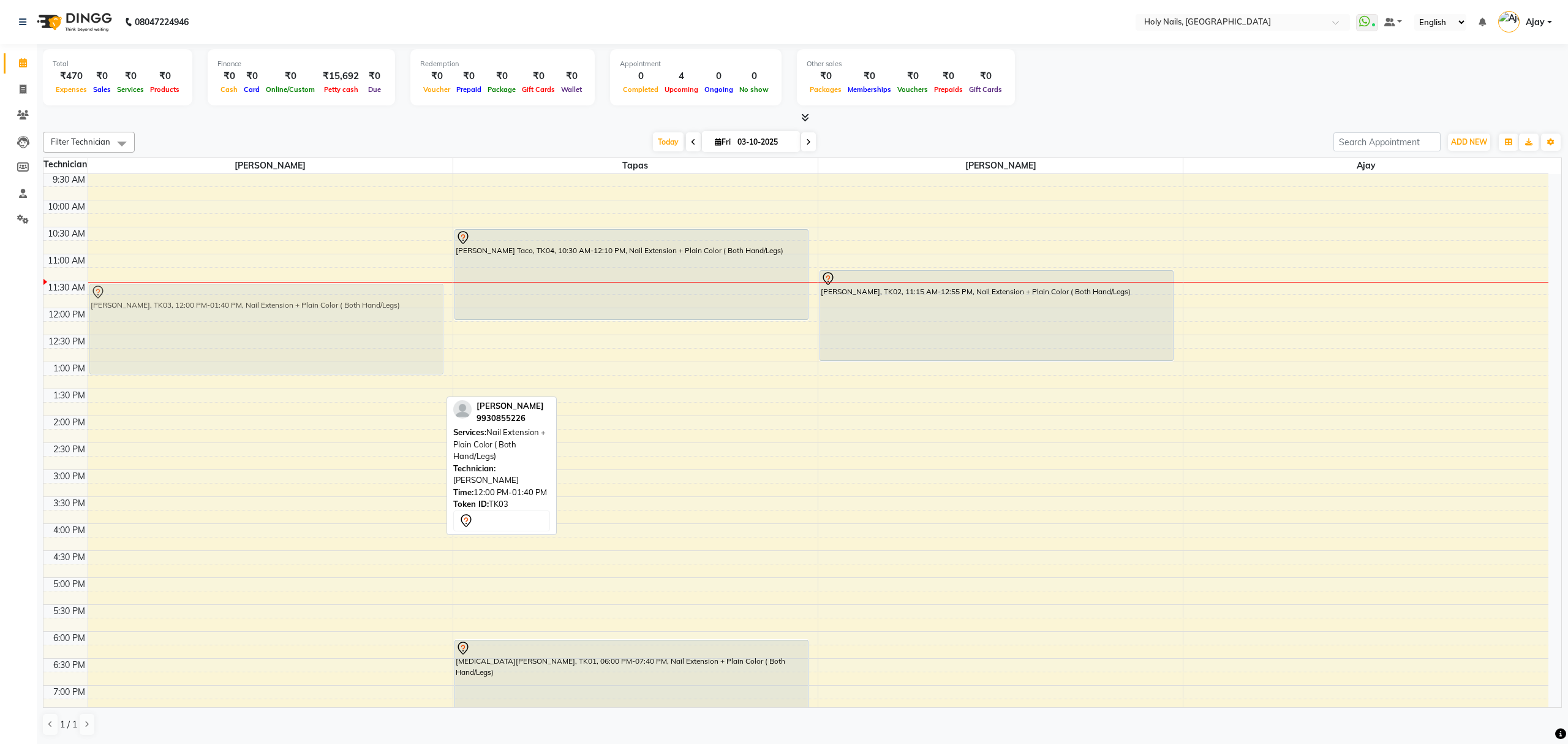
drag, startPoint x: 329, startPoint y: 361, endPoint x: 329, endPoint y: 336, distance: 25.0
click at [329, 336] on div "Neetal Chaudhary, TK03, 12:00 PM-01:40 PM, Nail Extension + Plain Color ( Both …" at bounding box center [270, 442] width 364 height 700
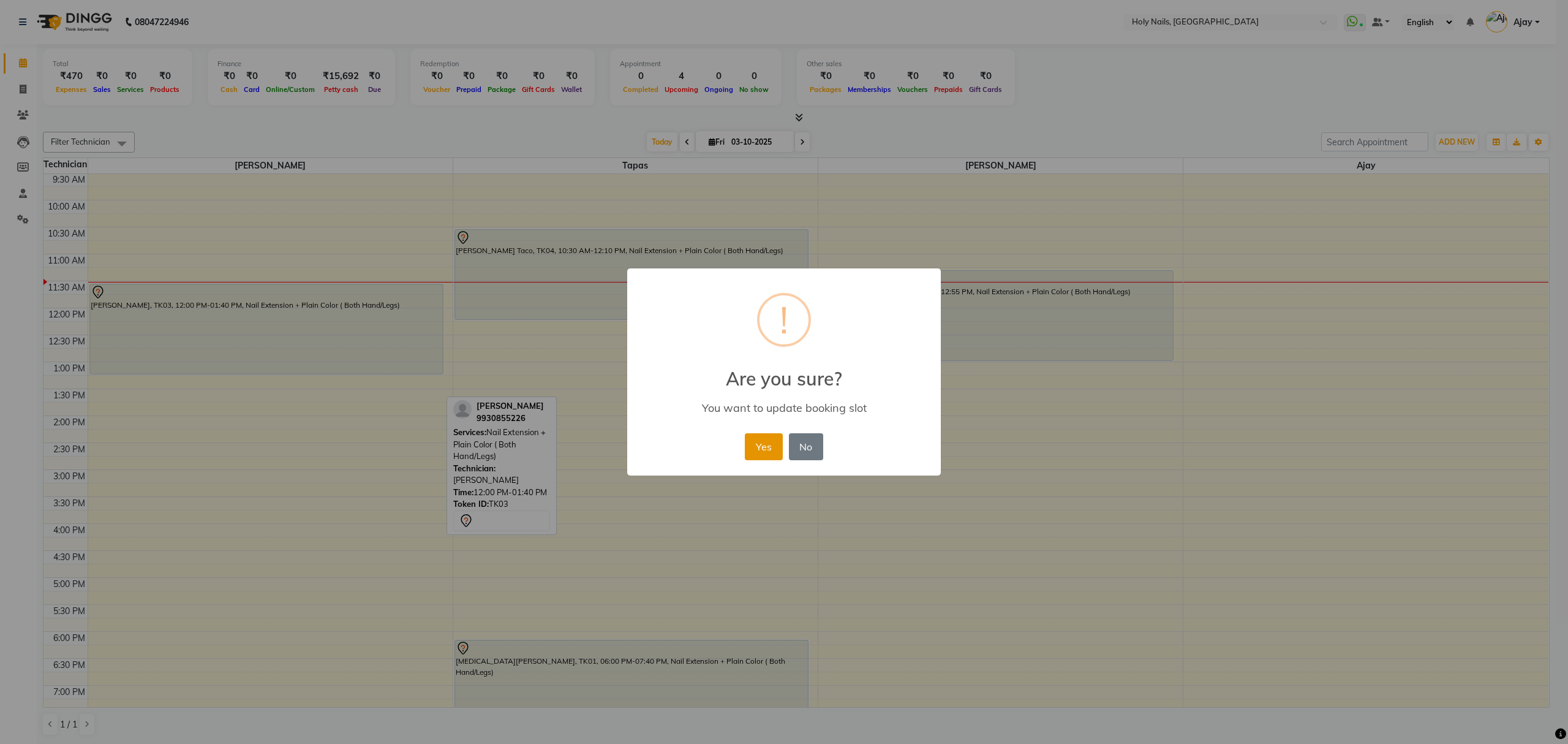
click at [753, 442] on button "Yes" at bounding box center [763, 447] width 37 height 27
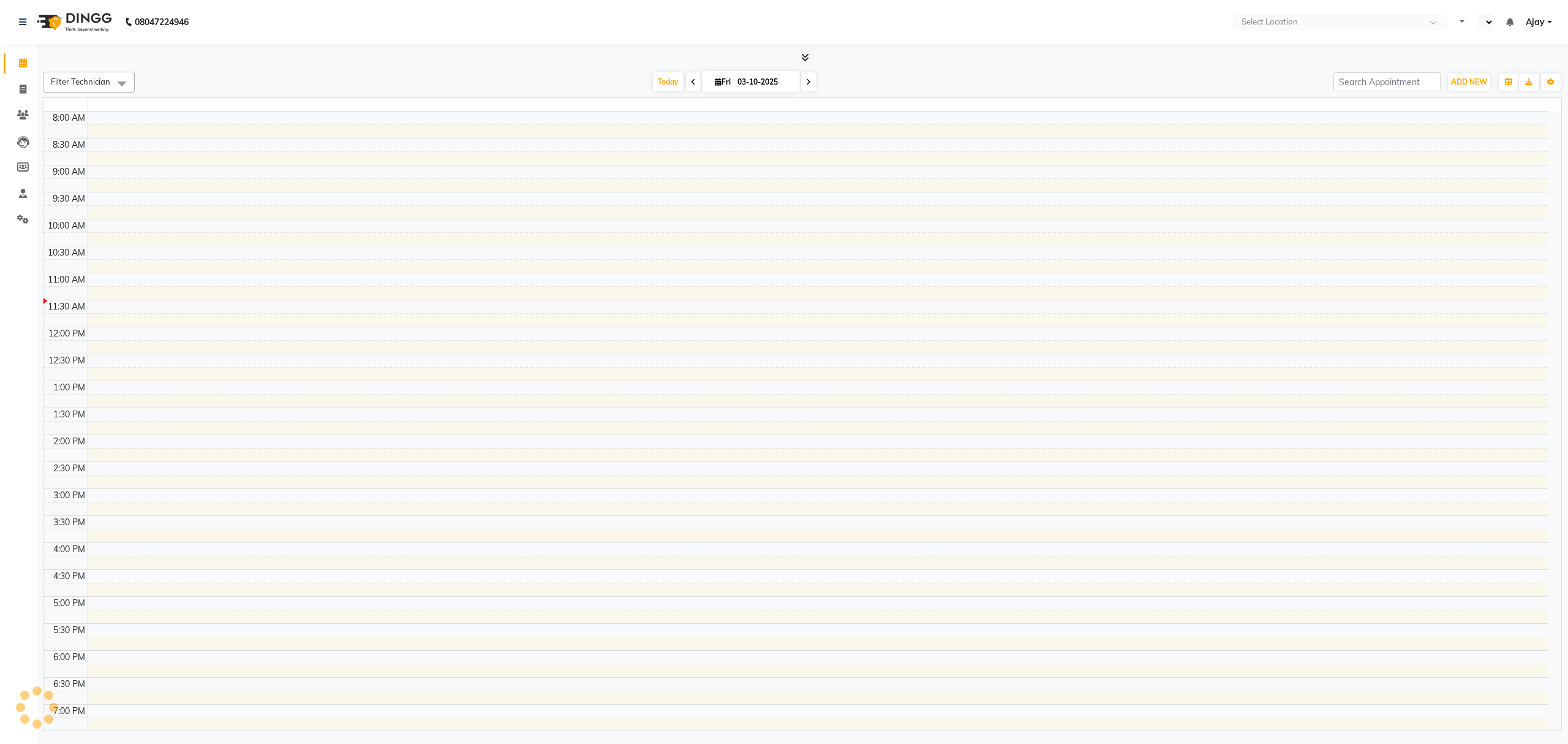
select select "en"
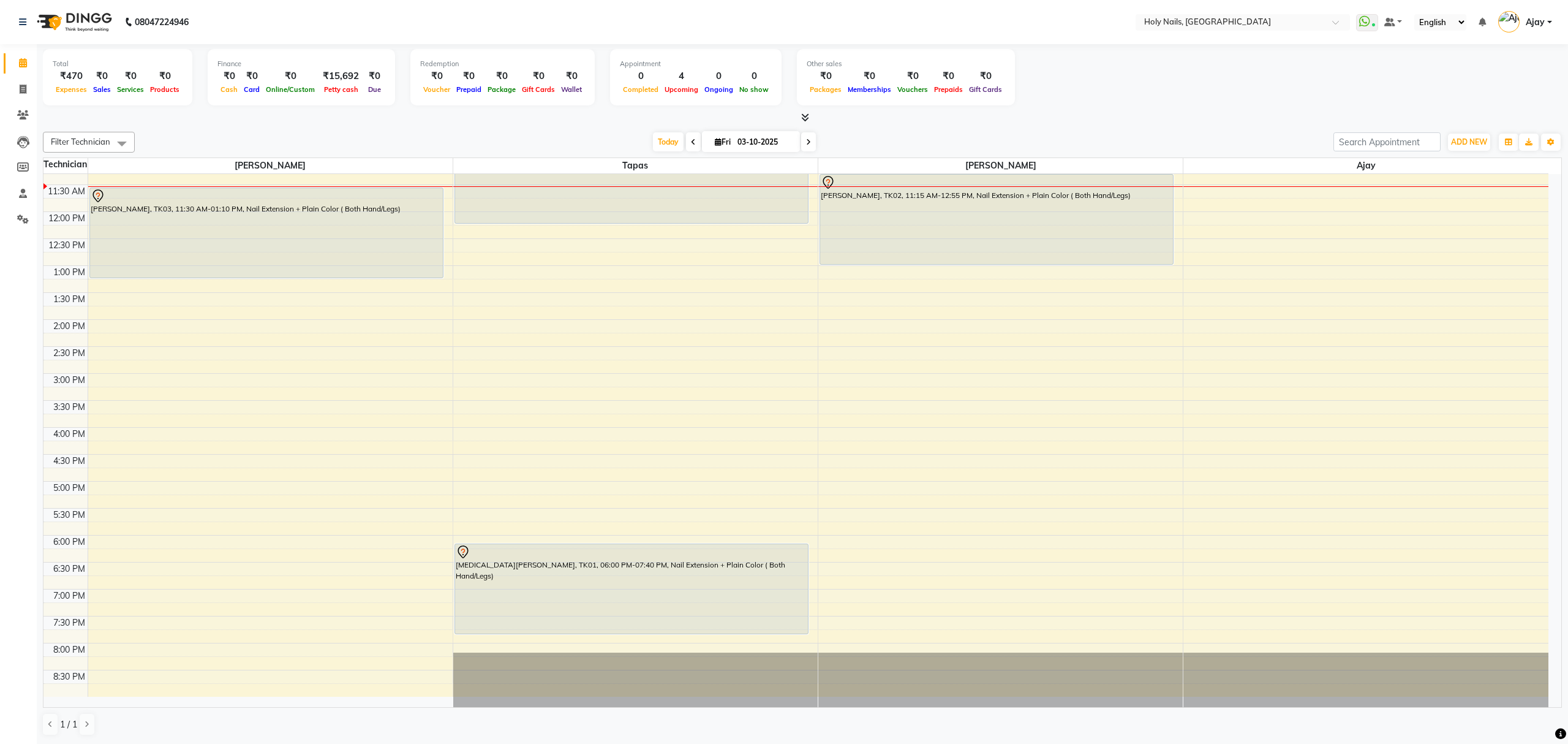
scroll to position [96, 0]
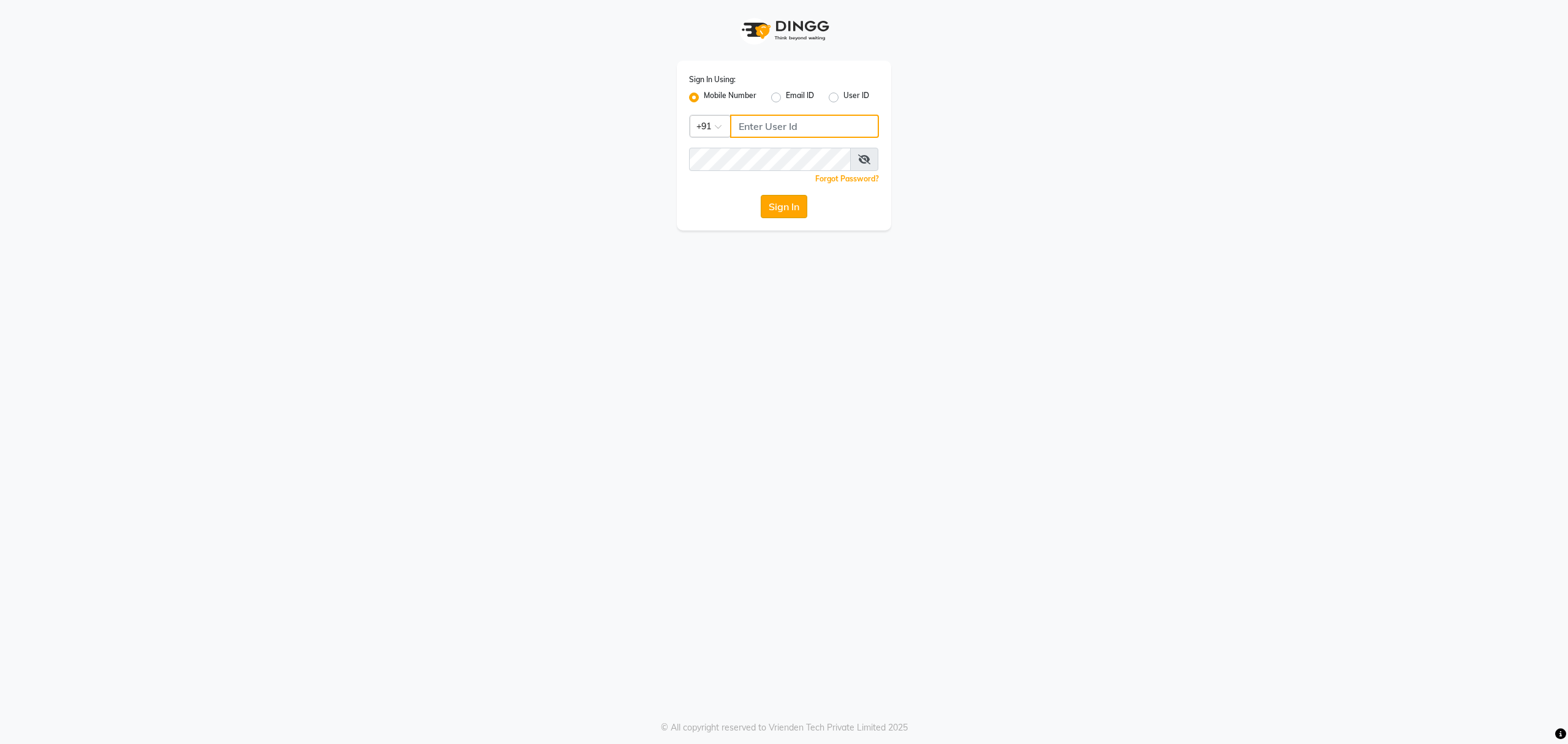
type input "8010688556"
click at [776, 204] on button "Sign In" at bounding box center [784, 206] width 47 height 23
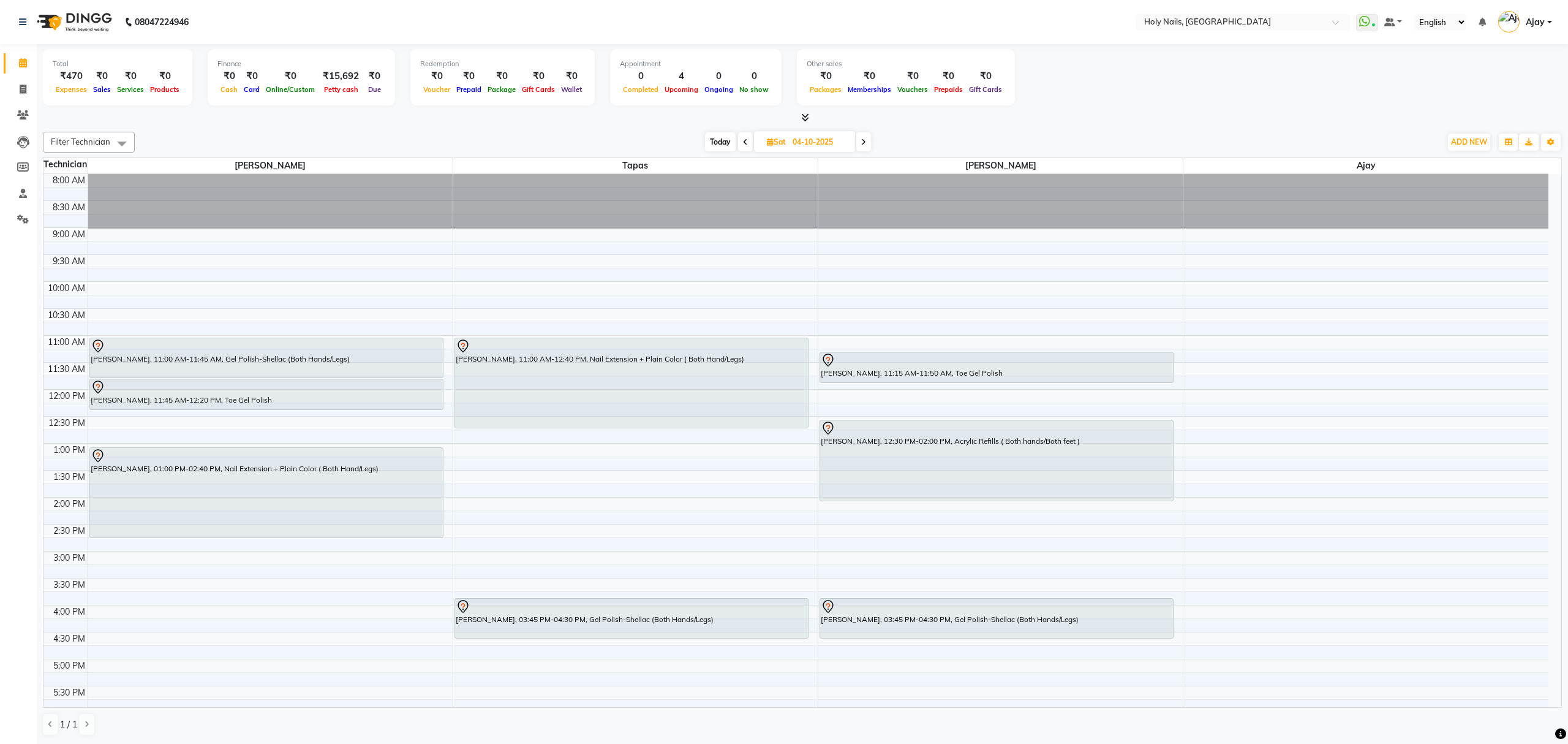
click at [720, 140] on span "Today" at bounding box center [720, 142] width 30 height 19
type input "03-10-2025"
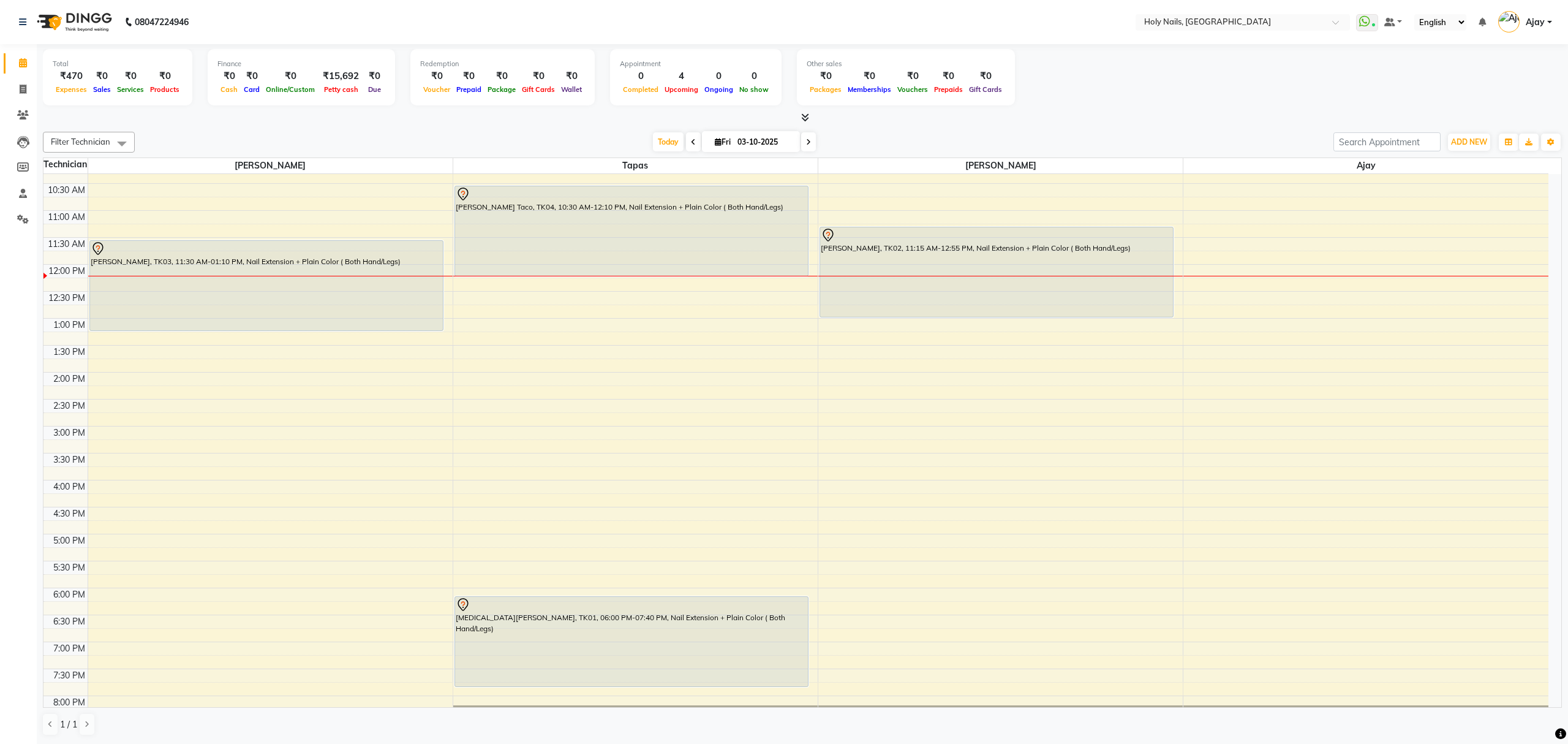
scroll to position [96, 0]
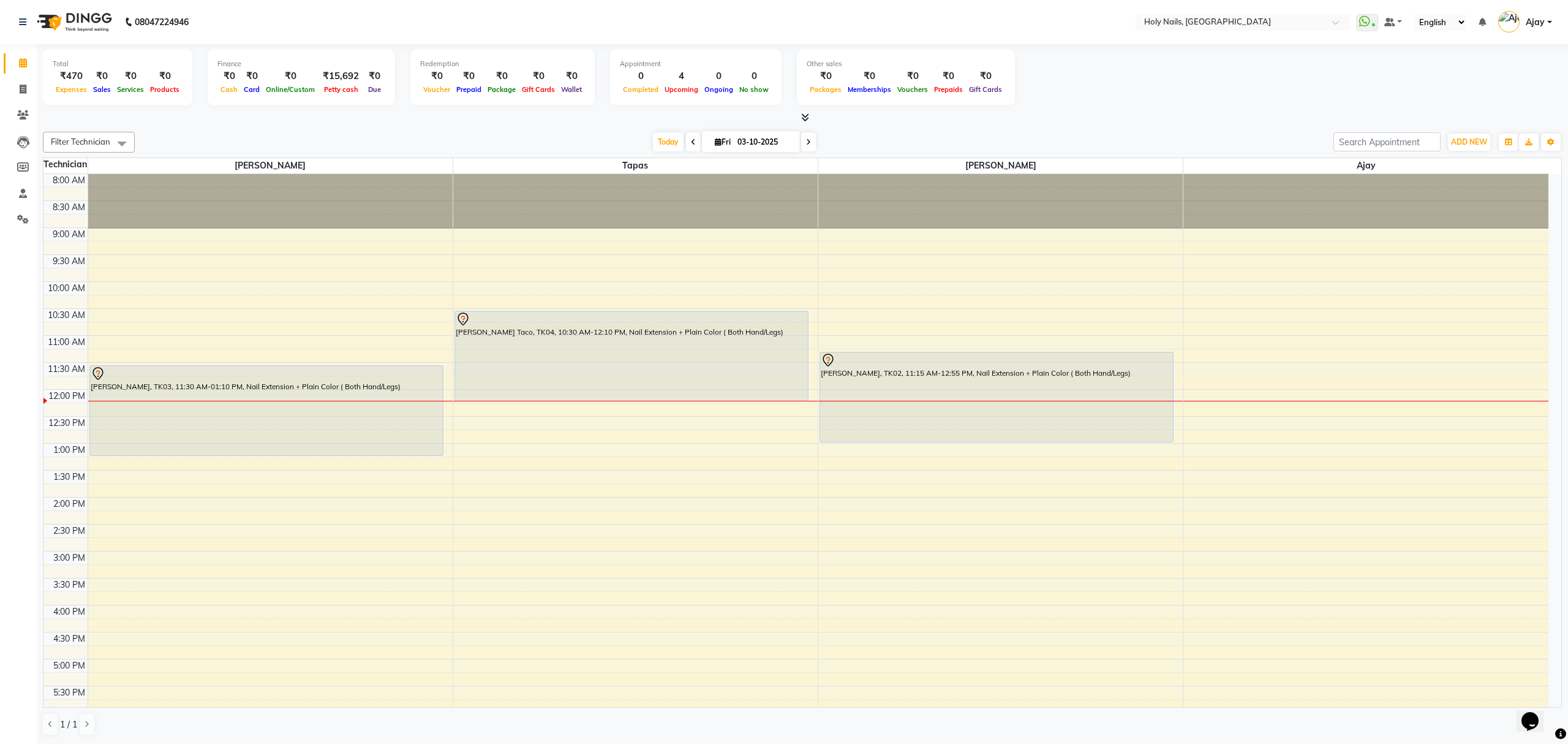
scroll to position [82, 0]
